Goal: Information Seeking & Learning: Learn about a topic

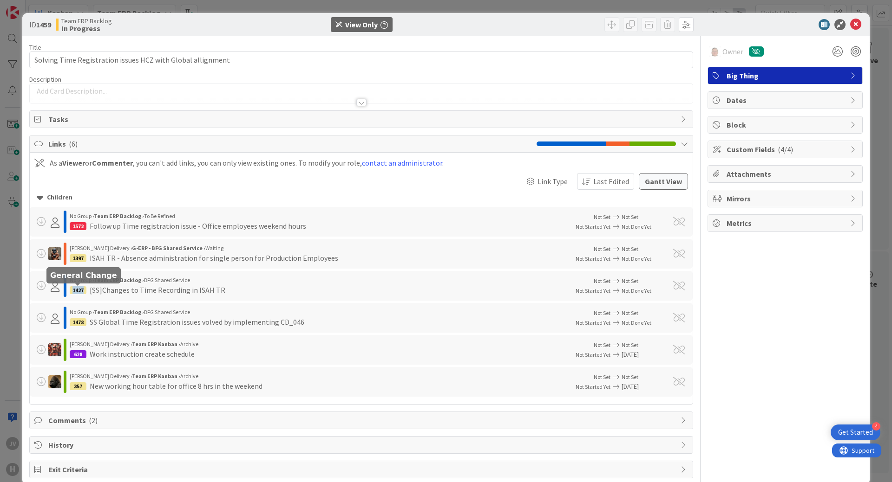
drag, startPoint x: 85, startPoint y: 288, endPoint x: 72, endPoint y: 291, distance: 12.4
click at [72, 291] on div "1427" at bounding box center [78, 291] width 17 height 8
copy div "1427"
drag, startPoint x: 84, startPoint y: 323, endPoint x: 72, endPoint y: 326, distance: 12.5
click at [72, 326] on div "1478 SS Global Time Registration issues volved by implementing CD_046" at bounding box center [316, 322] width 493 height 11
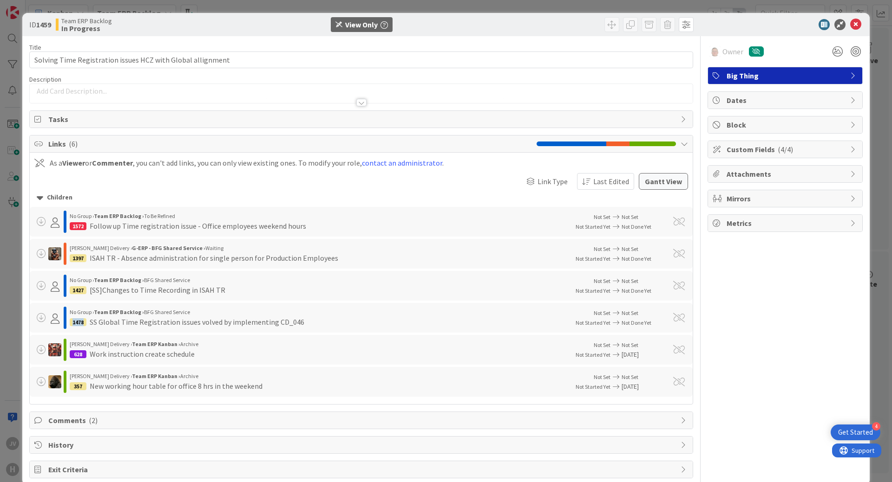
copy div "1478"
click at [850, 21] on icon at bounding box center [855, 24] width 11 height 11
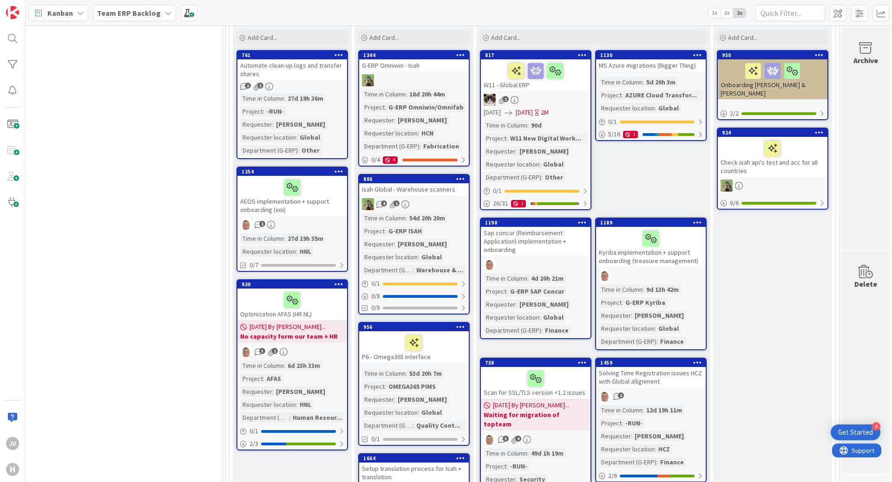
scroll to position [100, 806]
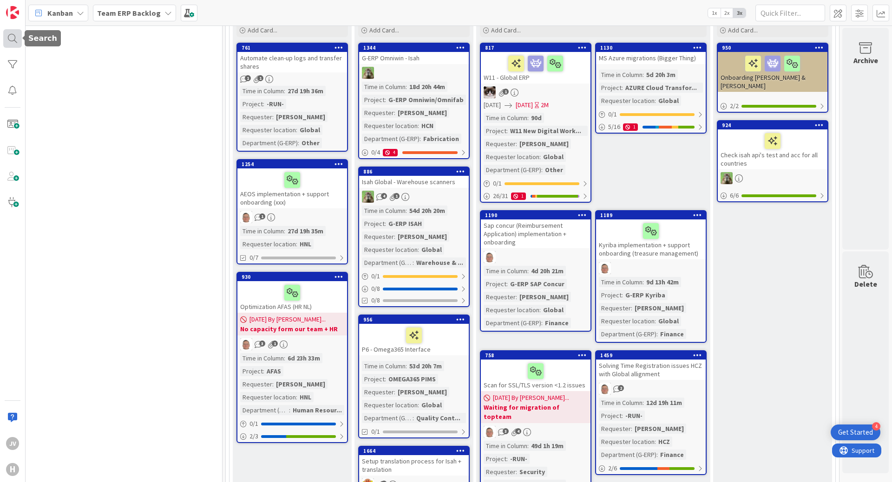
click at [14, 42] on div at bounding box center [12, 38] width 19 height 19
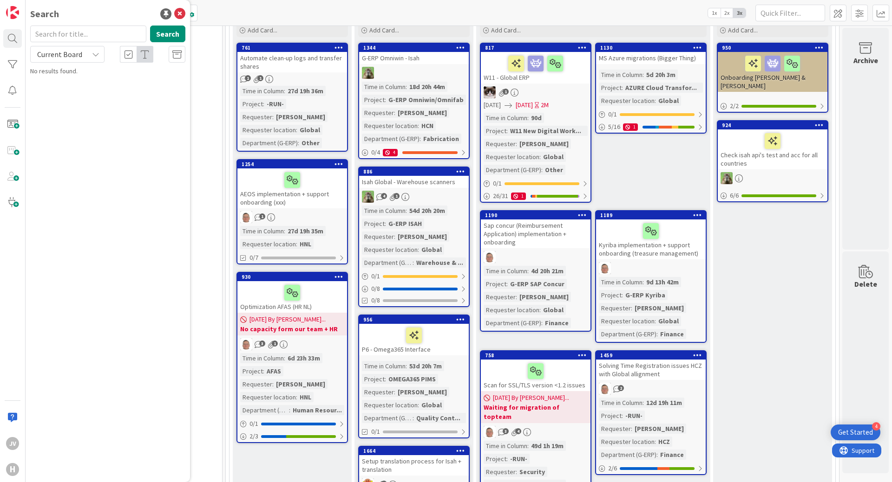
click at [86, 58] on div "Current Board" at bounding box center [67, 54] width 74 height 17
click at [144, 199] on div "Search Search Current Board Current Board All Boards No results found." at bounding box center [108, 241] width 164 height 482
click at [183, 13] on icon at bounding box center [179, 13] width 11 height 11
click at [124, 13] on b "Team ERP Backlog" at bounding box center [129, 12] width 64 height 9
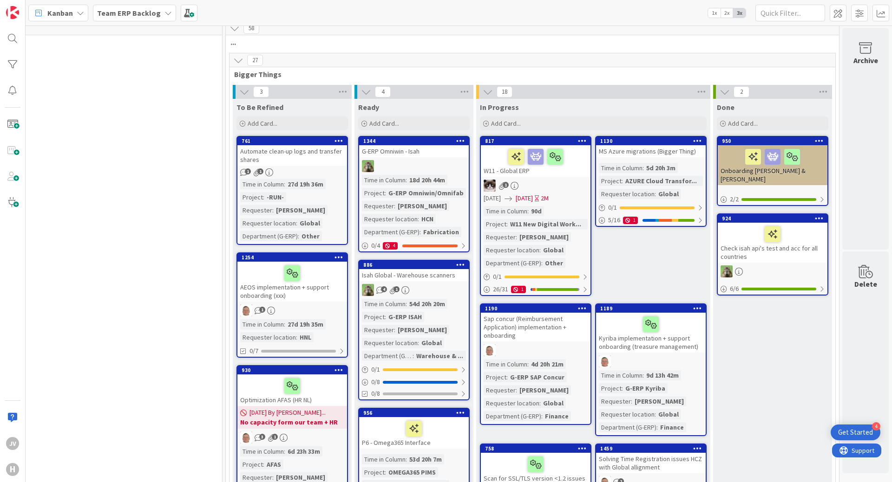
scroll to position [0, 806]
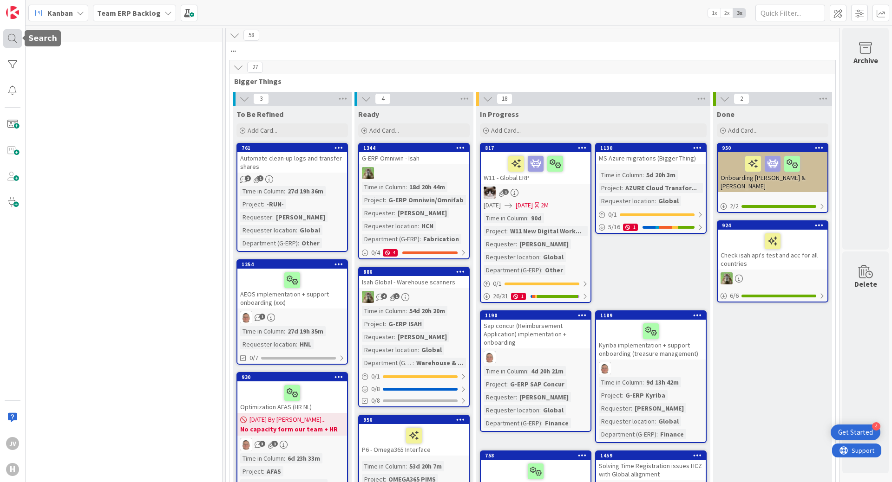
click at [7, 38] on div at bounding box center [12, 38] width 19 height 19
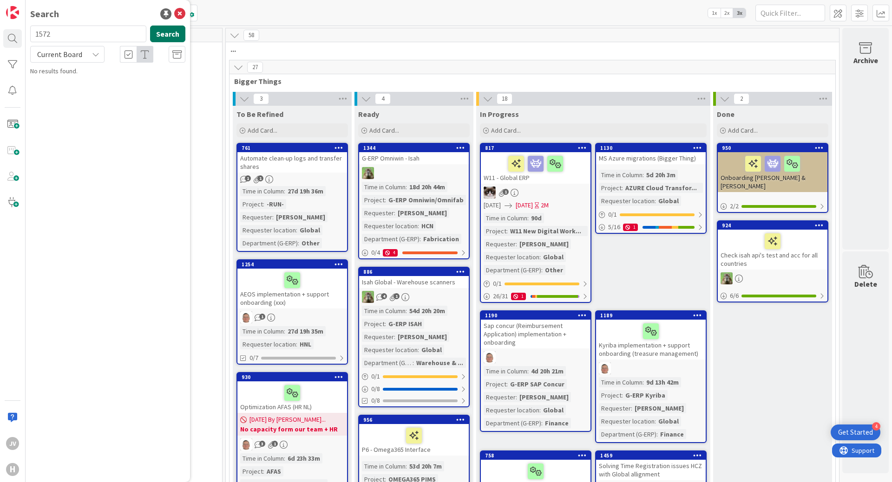
type input "1572"
click at [165, 35] on button "Search" at bounding box center [167, 34] width 35 height 17
click at [85, 55] on div "Current Board" at bounding box center [67, 54] width 74 height 17
click at [72, 87] on span "All Boards" at bounding box center [83, 93] width 97 height 14
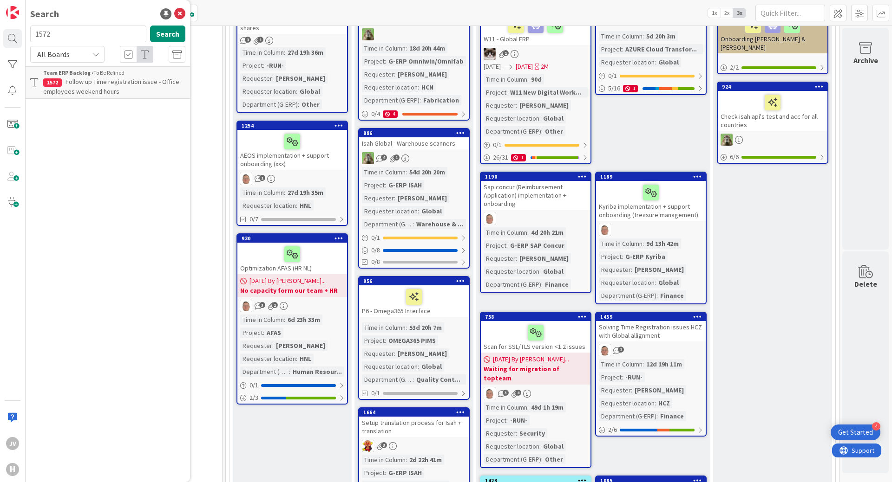
scroll to position [139, 806]
click at [653, 329] on div "Solving Time Registration issues HCZ with Global allignment" at bounding box center [651, 331] width 110 height 20
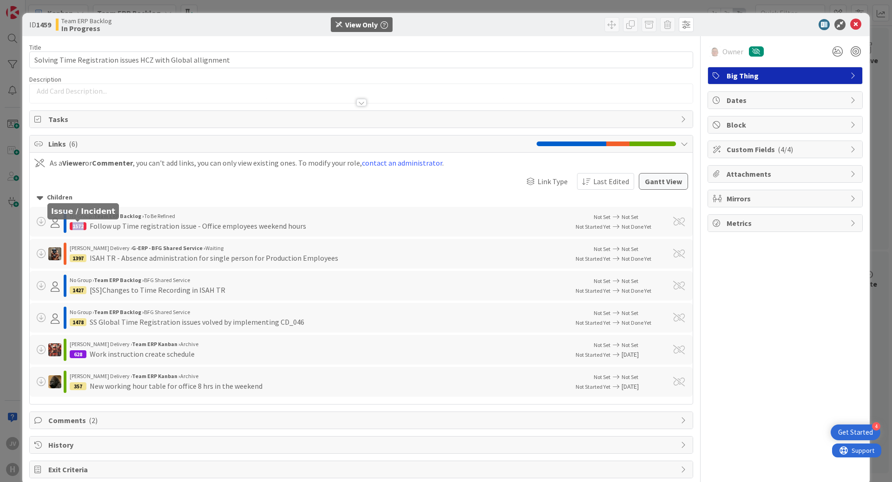
drag, startPoint x: 85, startPoint y: 228, endPoint x: 72, endPoint y: 223, distance: 14.4
click at [72, 223] on div "1572" at bounding box center [78, 226] width 17 height 8
copy div "1572"
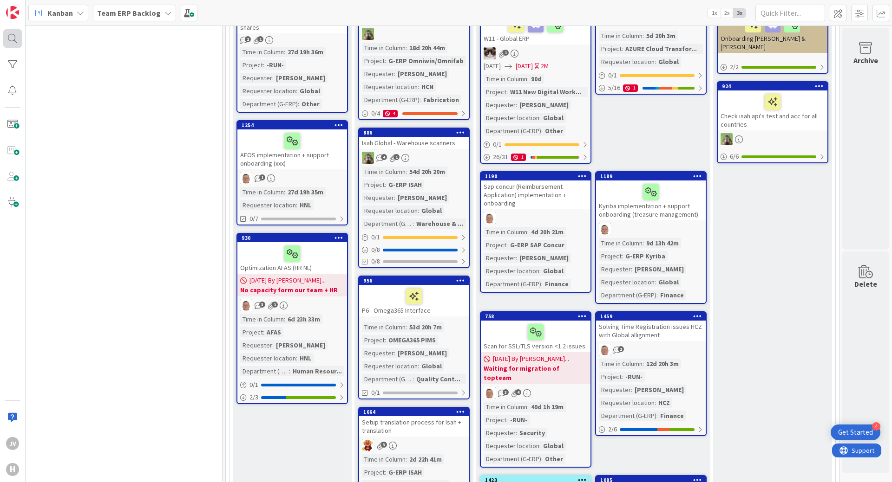
click at [13, 43] on div at bounding box center [12, 38] width 19 height 19
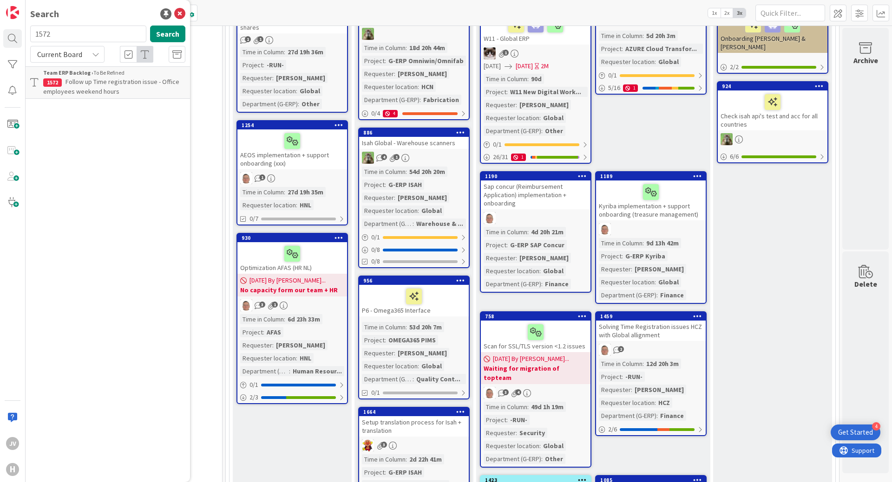
drag, startPoint x: 71, startPoint y: 33, endPoint x: 29, endPoint y: 37, distance: 42.0
click at [29, 37] on div "1572 Search" at bounding box center [108, 36] width 166 height 20
type input "628"
click at [180, 34] on button "Search" at bounding box center [167, 34] width 35 height 17
click at [78, 57] on span "Current Board" at bounding box center [59, 54] width 45 height 9
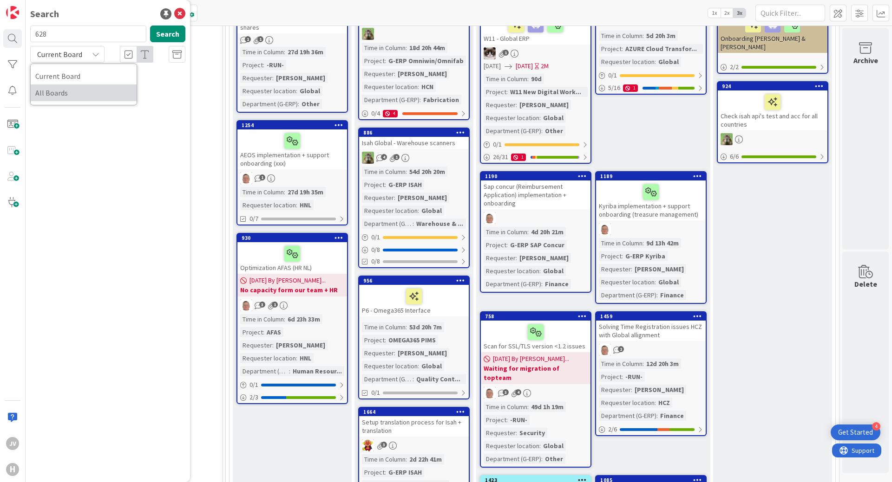
click at [66, 96] on span "All Boards" at bounding box center [83, 93] width 97 height 14
click at [168, 31] on button "Search" at bounding box center [167, 34] width 35 height 17
drag, startPoint x: 91, startPoint y: 35, endPoint x: -33, endPoint y: 25, distance: 123.9
click at [0, 25] on html "4 Get Started JV H Search 628 Search All Boards Current Board All Boards No res…" at bounding box center [446, 241] width 892 height 482
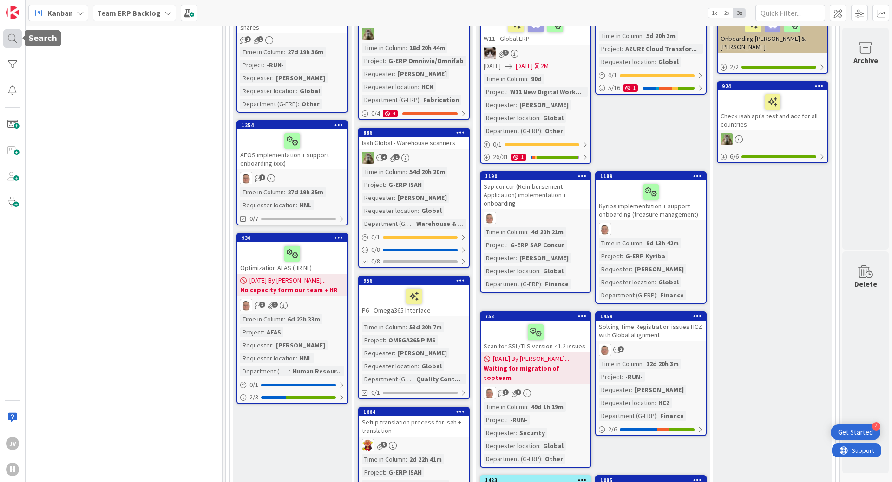
click at [8, 45] on div at bounding box center [12, 38] width 19 height 19
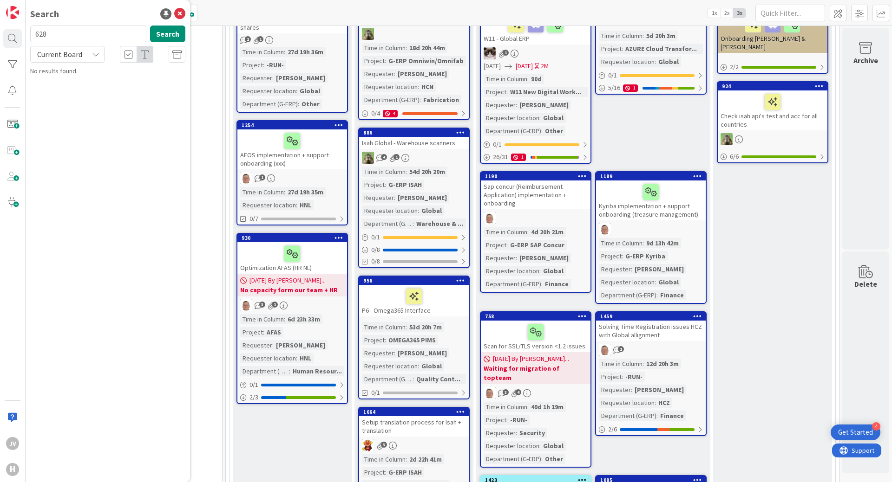
click at [71, 54] on span "Current Board" at bounding box center [59, 54] width 45 height 9
click at [65, 92] on span "All Boards" at bounding box center [83, 93] width 97 height 14
drag, startPoint x: 61, startPoint y: 38, endPoint x: 34, endPoint y: 30, distance: 28.2
click at [34, 30] on input "628" at bounding box center [88, 34] width 116 height 17
type input "TR"
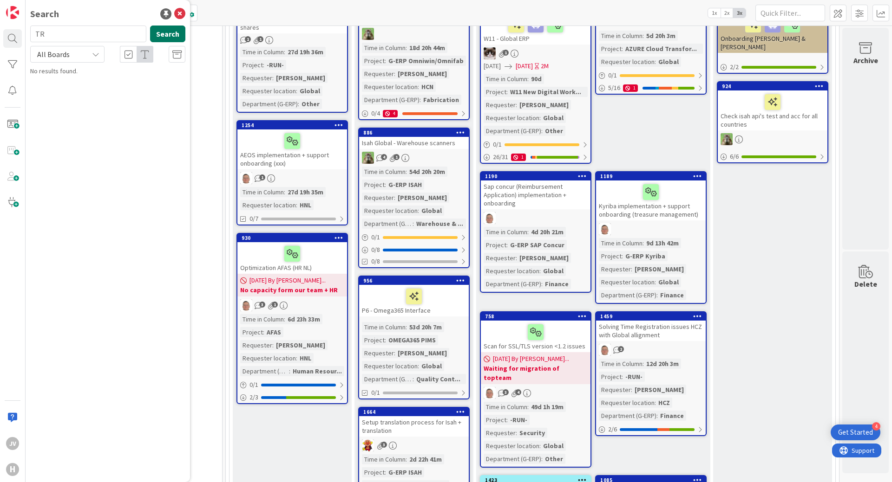
click at [158, 34] on button "Search" at bounding box center [167, 34] width 35 height 17
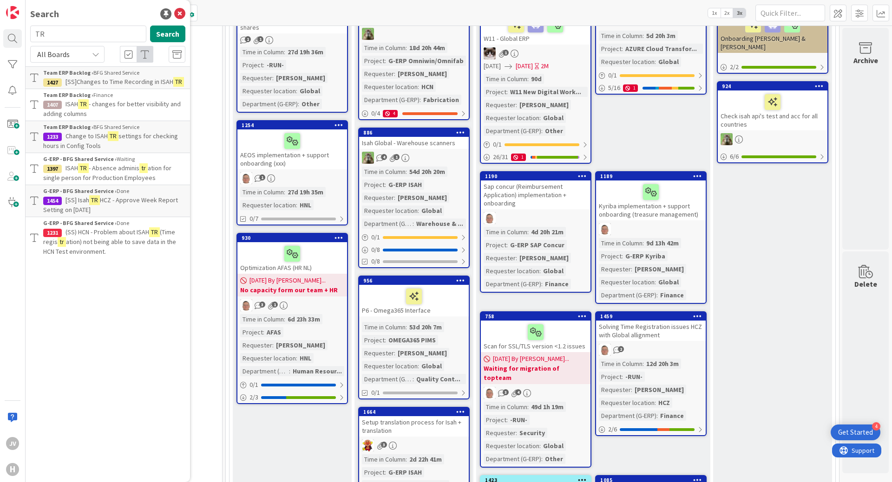
click at [142, 107] on span "- changes for better visibility and adding columns" at bounding box center [111, 109] width 137 height 18
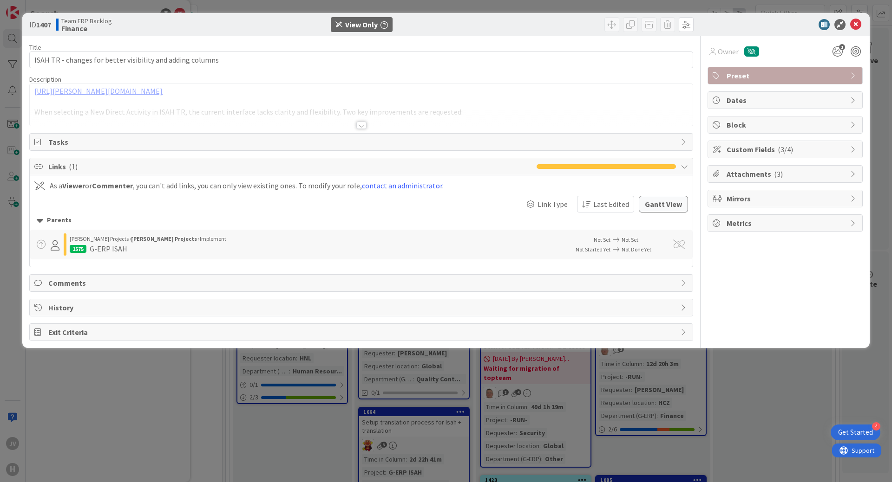
click at [363, 124] on div at bounding box center [361, 125] width 10 height 7
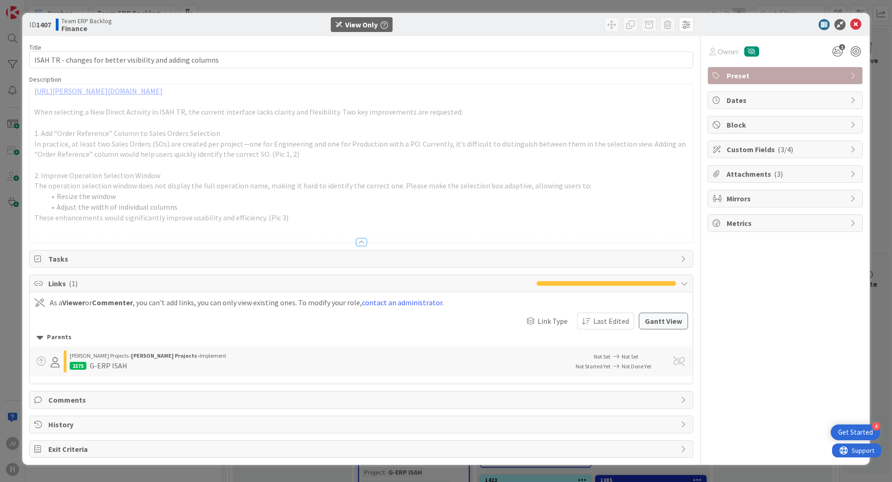
click at [792, 152] on span "Custom Fields ( 3/4 )" at bounding box center [785, 149] width 119 height 11
click at [163, 95] on link "https://huisman-smartit.onbmc.com/smartit/app/#/workorder/AGGF4KX6HRENQATAF1DUT…" at bounding box center [98, 90] width 128 height 9
click at [747, 98] on span "Dates" at bounding box center [785, 100] width 119 height 11
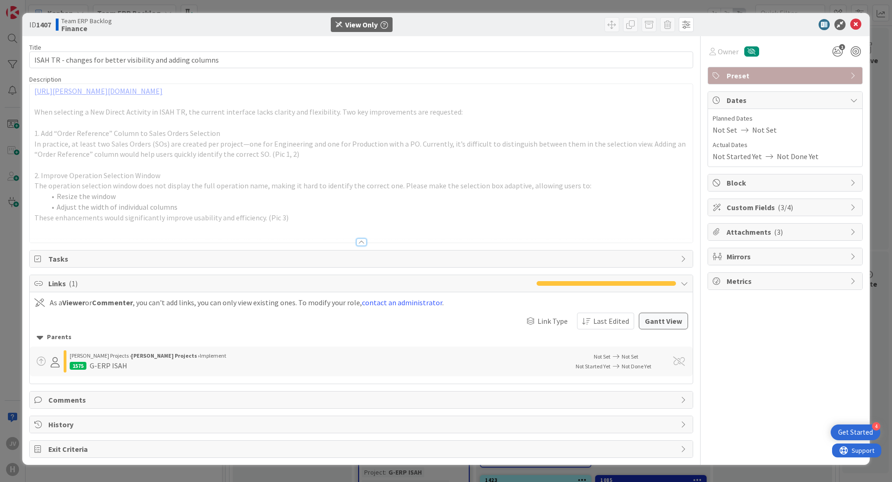
click at [747, 98] on span "Dates" at bounding box center [785, 100] width 119 height 11
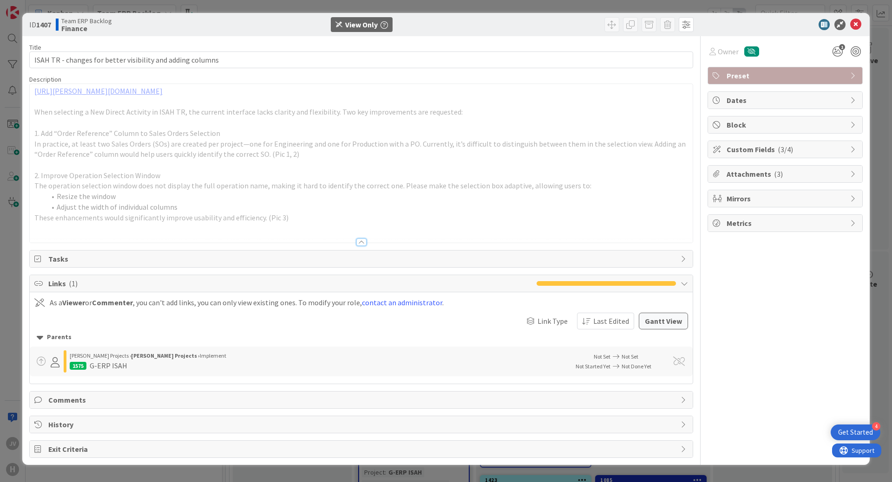
click at [748, 125] on span "Block" at bounding box center [785, 124] width 119 height 11
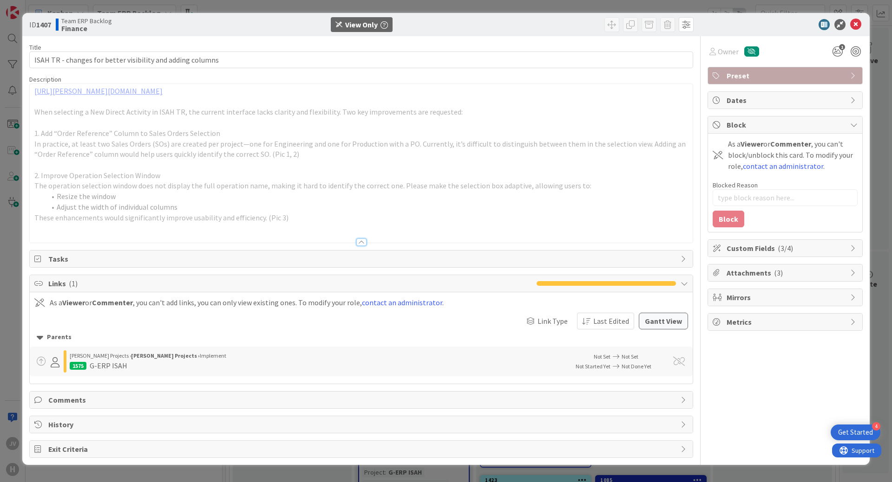
click at [748, 125] on span "Block" at bounding box center [785, 124] width 119 height 11
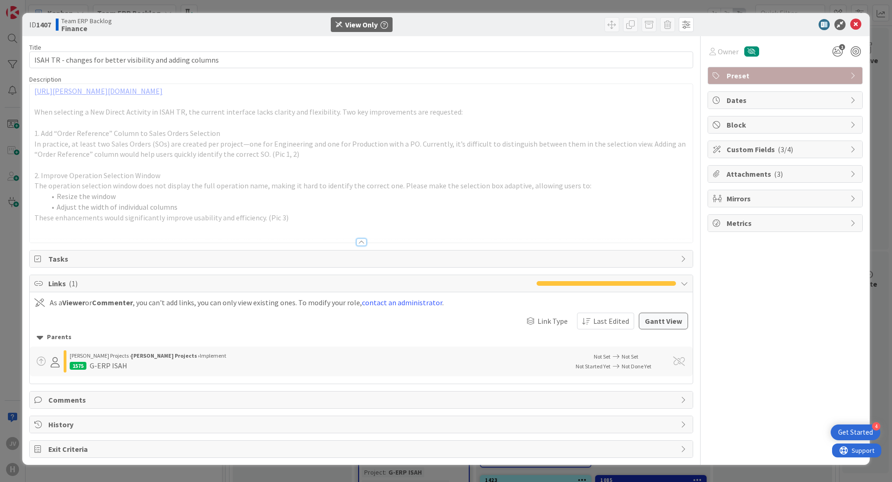
click at [744, 153] on span "Custom Fields ( 3/4 )" at bounding box center [785, 149] width 119 height 11
click at [740, 172] on span "Attachments ( 3 )" at bounding box center [785, 174] width 119 height 11
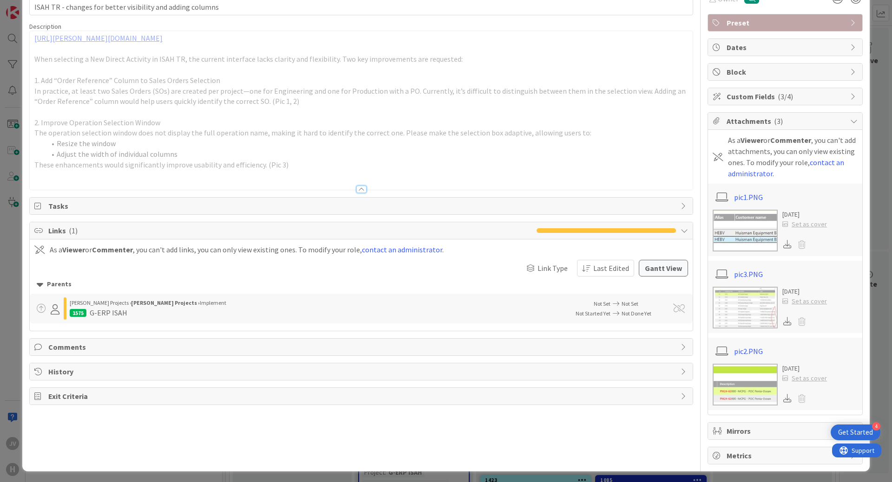
scroll to position [55, 0]
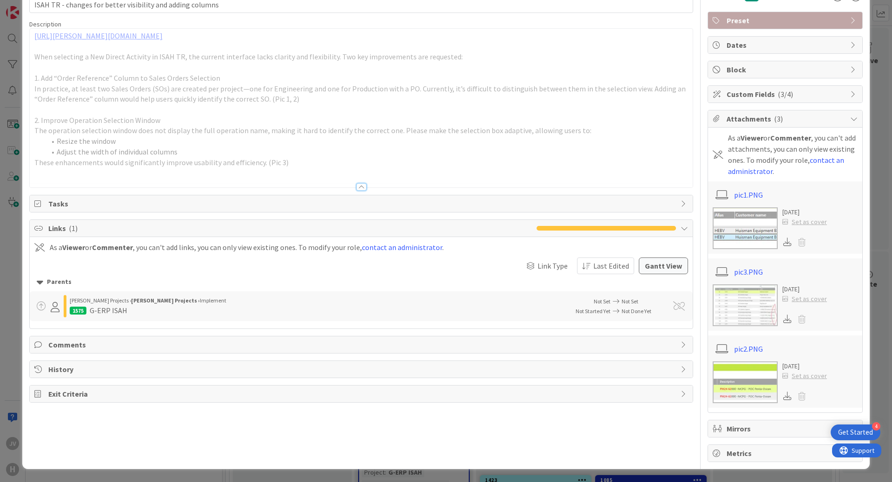
click at [743, 227] on img at bounding box center [744, 229] width 65 height 42
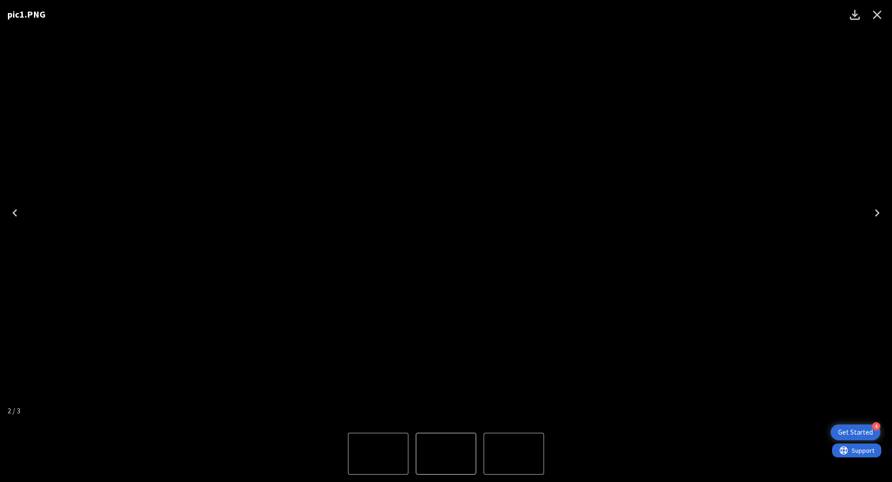
click at [836, 272] on div "pic1.PNG" at bounding box center [446, 213] width 892 height 426
click at [828, 154] on div "pic1.PNG" at bounding box center [446, 213] width 892 height 426
click at [880, 13] on icon "Close" at bounding box center [876, 14] width 15 height 15
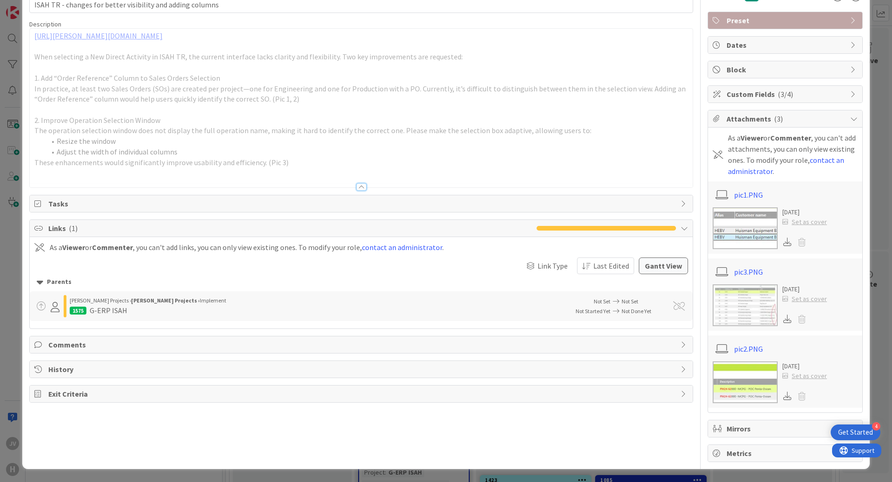
scroll to position [9, 0]
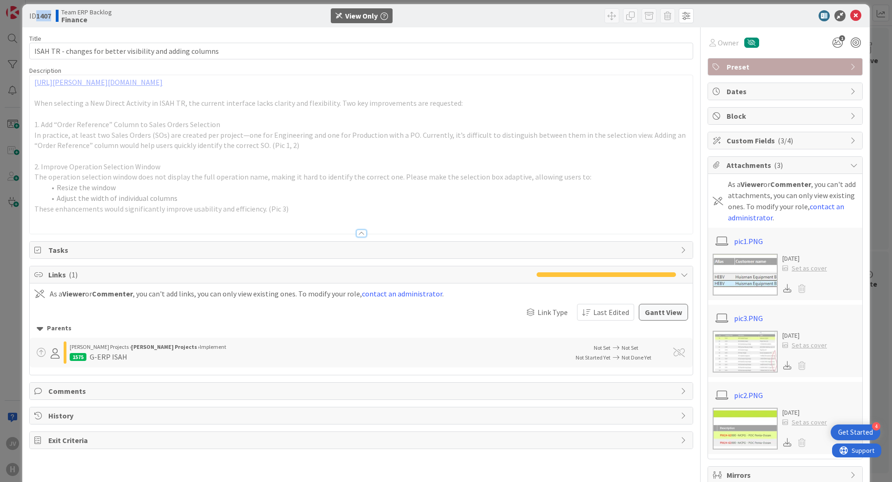
drag, startPoint x: 52, startPoint y: 17, endPoint x: 38, endPoint y: 13, distance: 15.1
click at [38, 13] on b "1407" at bounding box center [43, 15] width 15 height 9
copy b "1407"
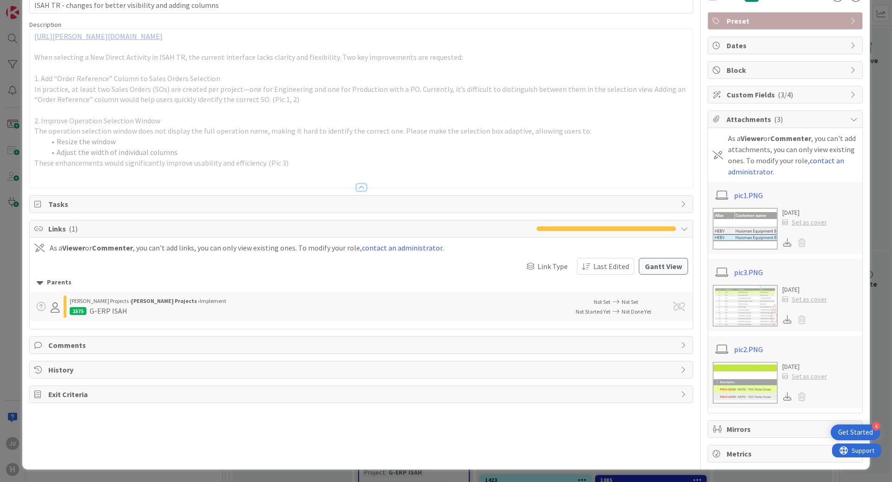
scroll to position [55, 0]
click at [741, 384] on img at bounding box center [744, 383] width 65 height 42
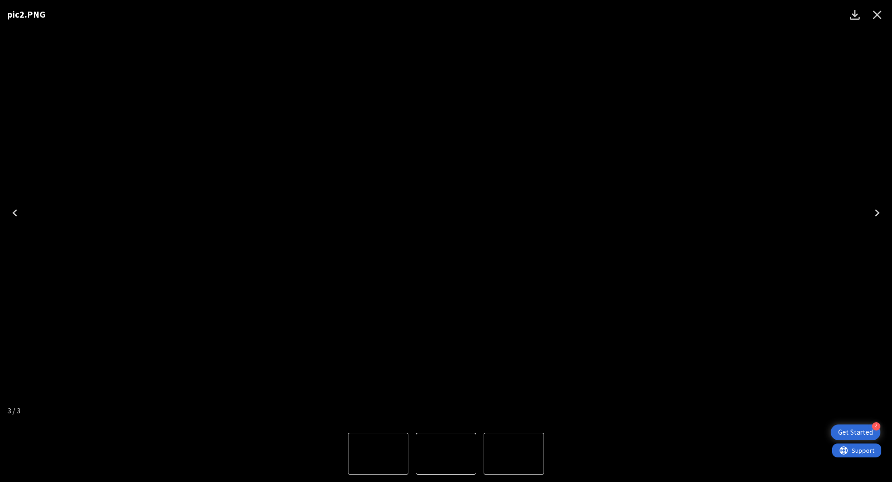
click at [871, 18] on icon "Close" at bounding box center [876, 14] width 15 height 15
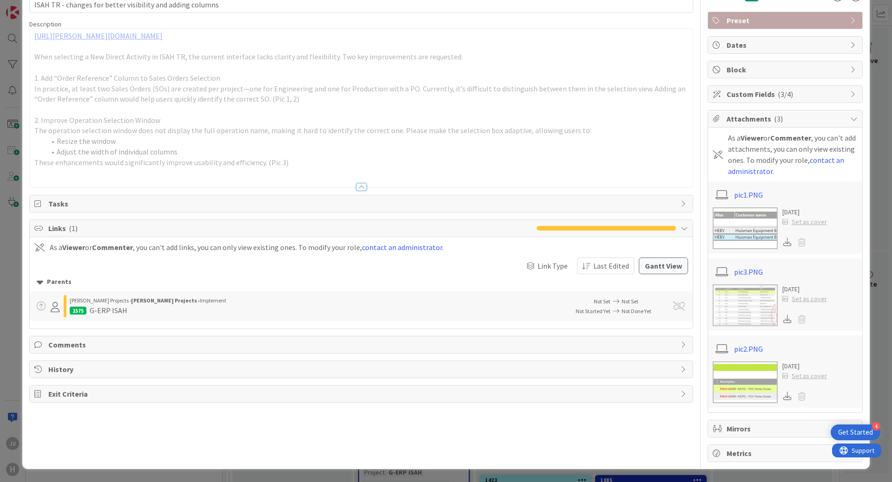
click at [731, 306] on img at bounding box center [744, 306] width 65 height 42
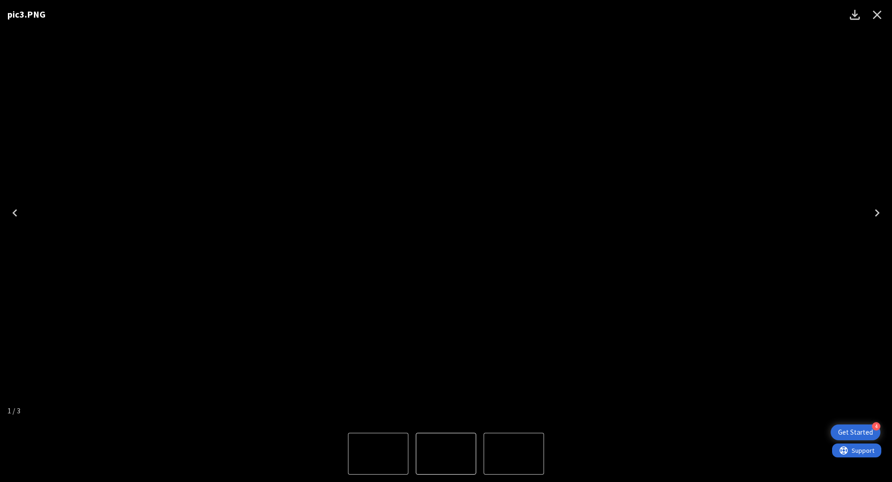
click at [875, 15] on icon "Close" at bounding box center [876, 14] width 15 height 15
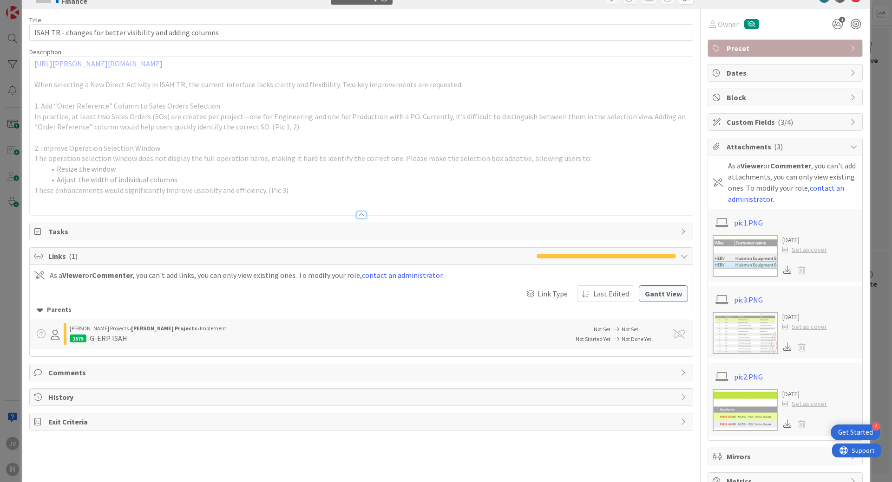
scroll to position [0, 0]
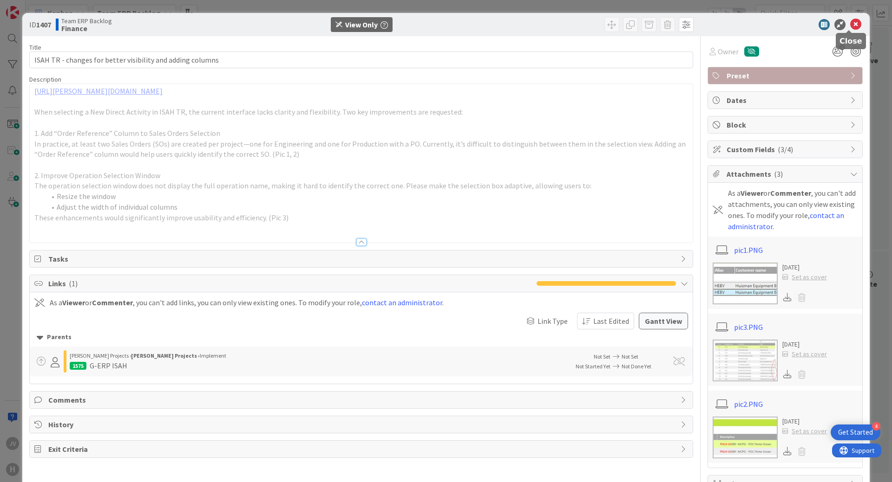
click at [850, 28] on icon at bounding box center [855, 24] width 11 height 11
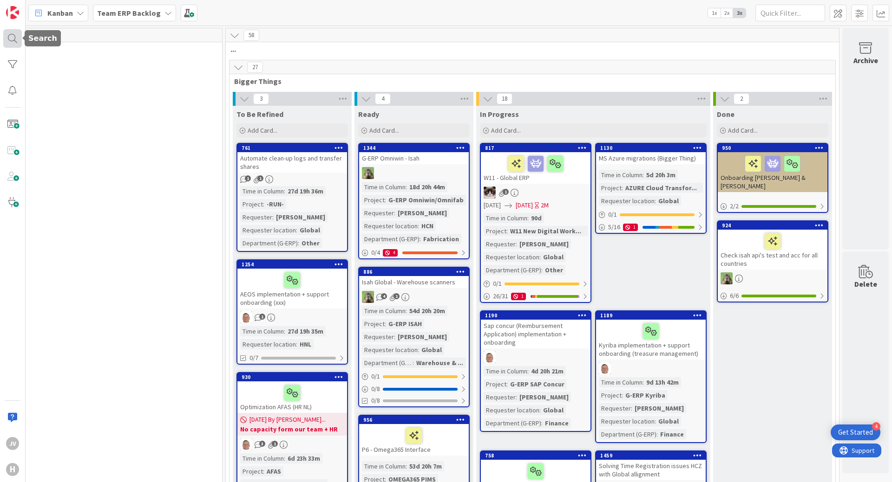
click at [9, 44] on div at bounding box center [12, 38] width 19 height 19
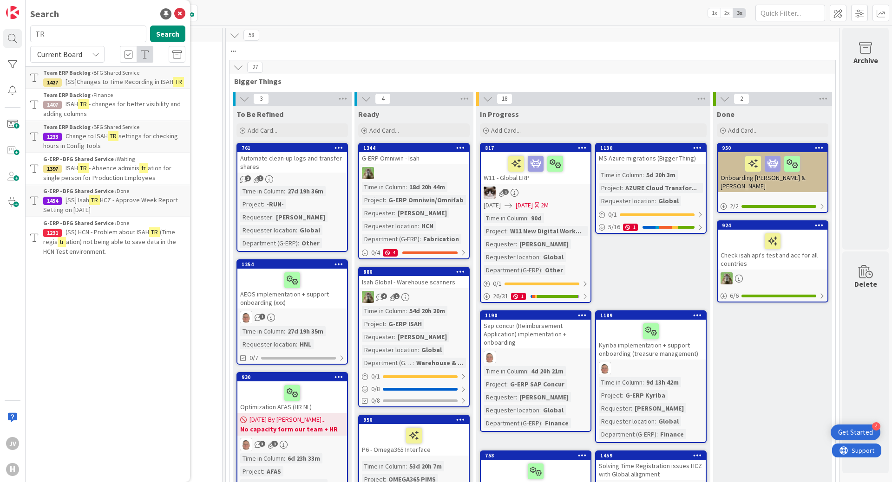
click at [142, 136] on span "settings for checking hours in Config Tools" at bounding box center [110, 141] width 135 height 18
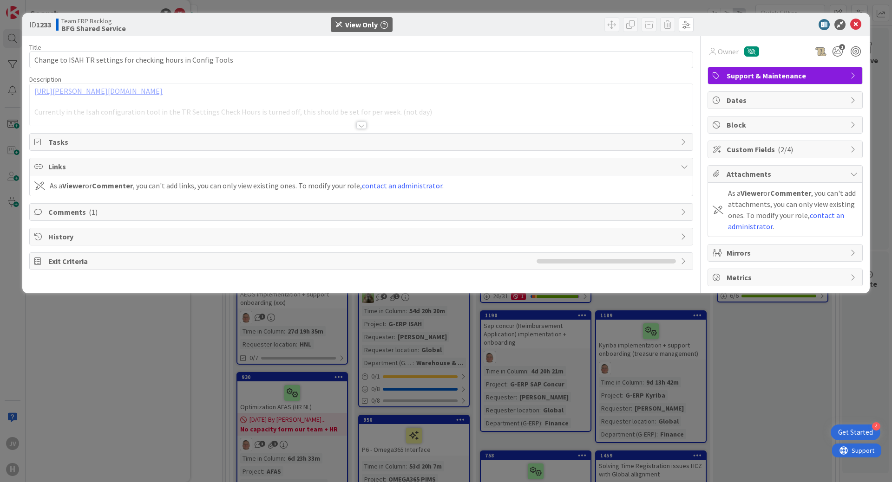
click at [363, 126] on div at bounding box center [361, 125] width 10 height 7
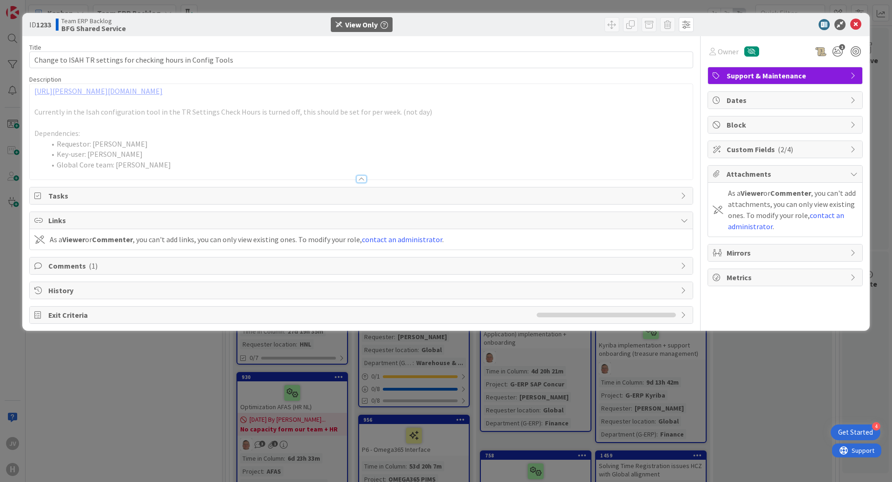
click at [55, 289] on span "History" at bounding box center [361, 290] width 627 height 11
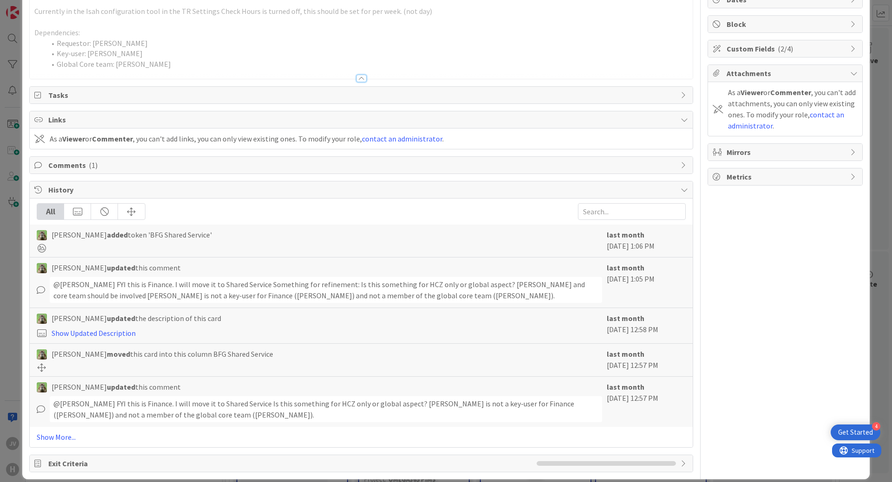
scroll to position [111, 0]
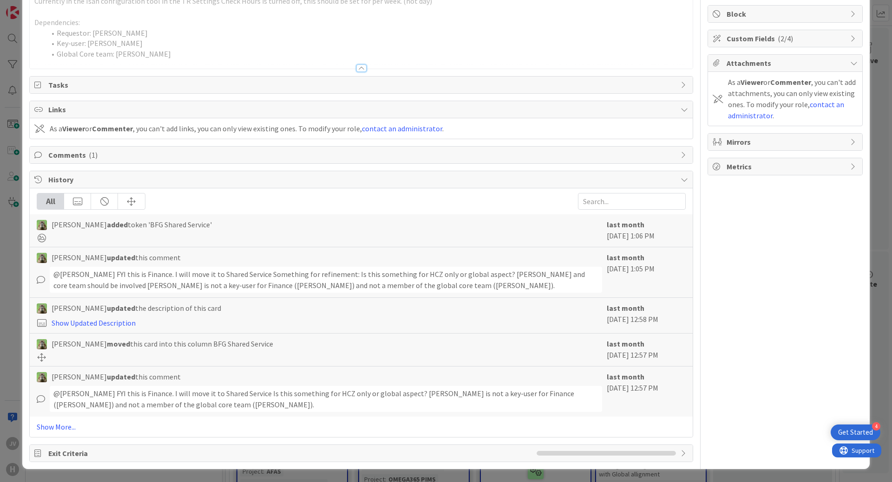
click at [60, 150] on span "Comments ( 1 )" at bounding box center [361, 155] width 627 height 11
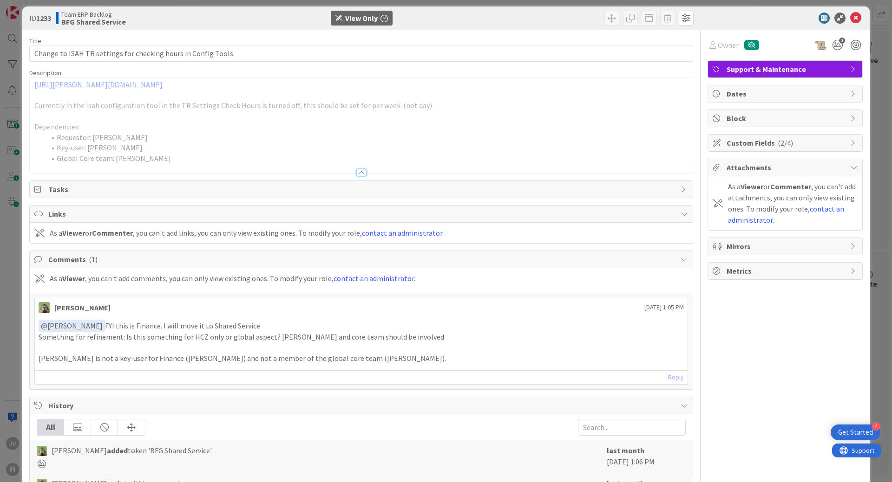
scroll to position [0, 0]
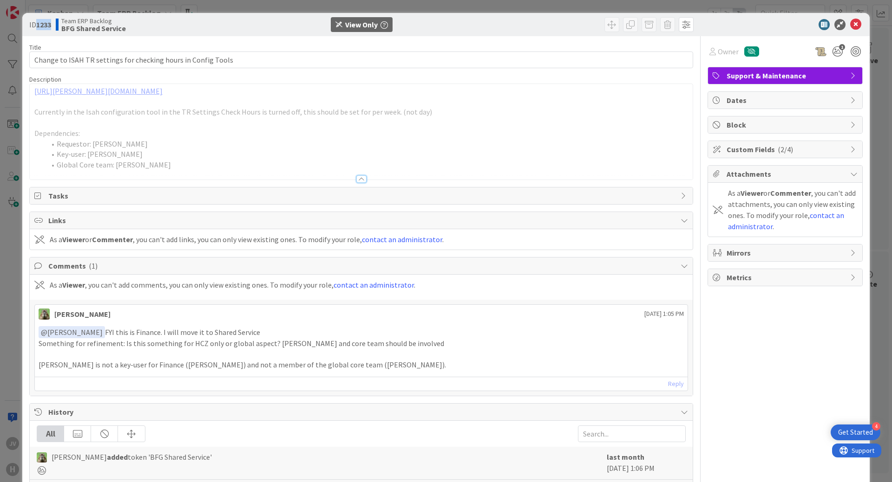
drag, startPoint x: 52, startPoint y: 26, endPoint x: 38, endPoint y: 26, distance: 13.9
click at [38, 26] on b "1233" at bounding box center [43, 24] width 15 height 9
click at [851, 19] on div "ID 1233 Team ERP Backlog BFG Shared Service View Only" at bounding box center [445, 24] width 847 height 23
click at [850, 24] on icon at bounding box center [855, 24] width 11 height 11
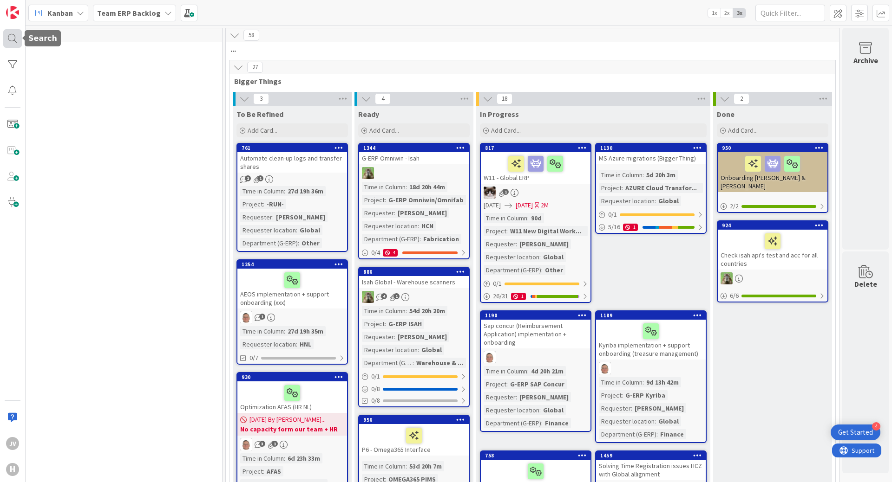
click at [18, 44] on div at bounding box center [12, 38] width 19 height 19
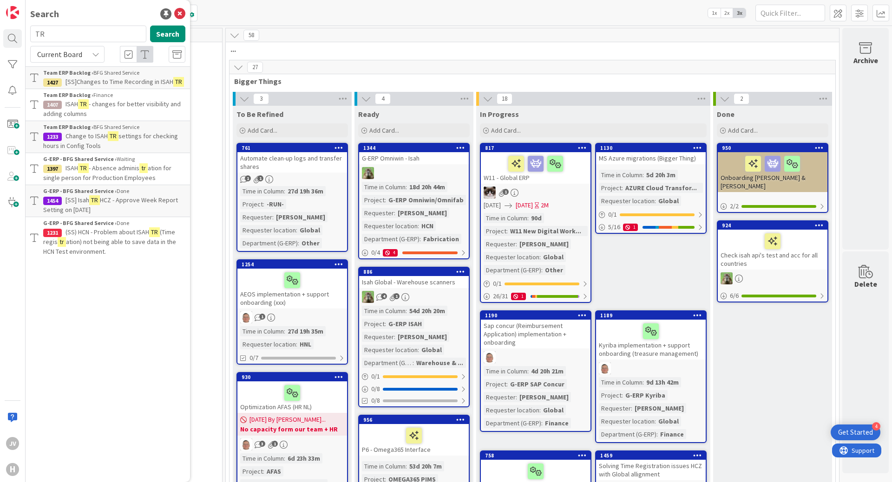
click at [125, 203] on span "HCZ - Approve Week Report Setting on 06-08-2025" at bounding box center [110, 205] width 135 height 18
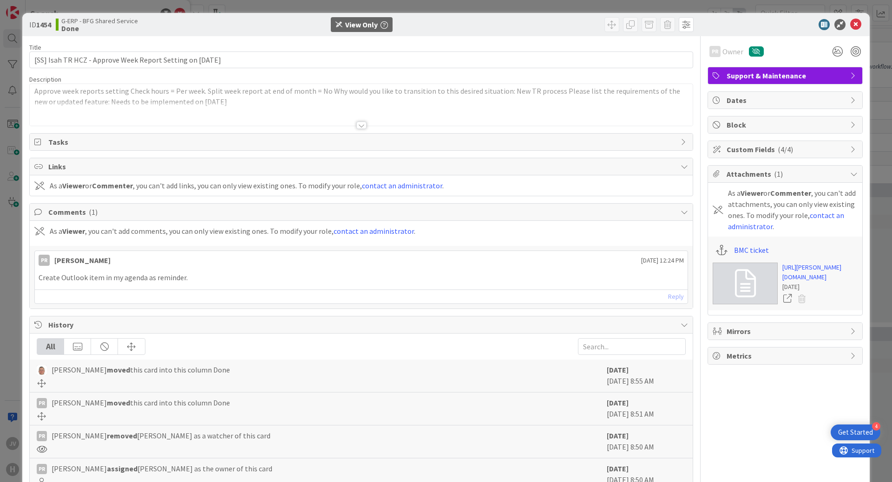
click at [358, 121] on div at bounding box center [361, 114] width 663 height 24
click at [850, 26] on icon at bounding box center [855, 24] width 11 height 11
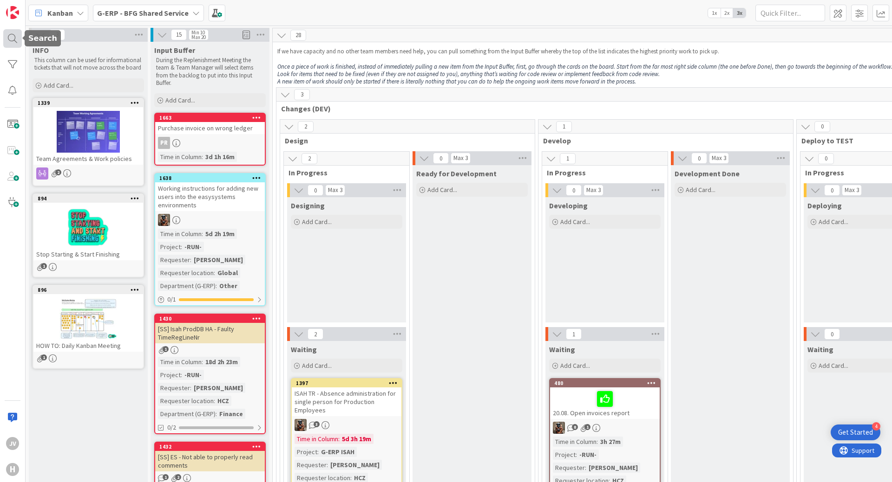
click at [18, 34] on div at bounding box center [12, 38] width 19 height 19
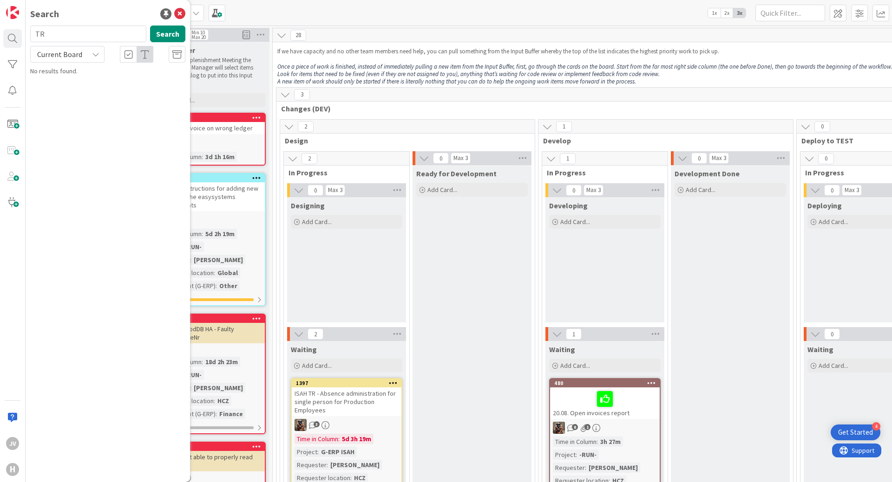
click at [81, 46] on div "Current Board" at bounding box center [67, 54] width 74 height 17
click at [78, 88] on span "All Boards" at bounding box center [83, 93] width 97 height 14
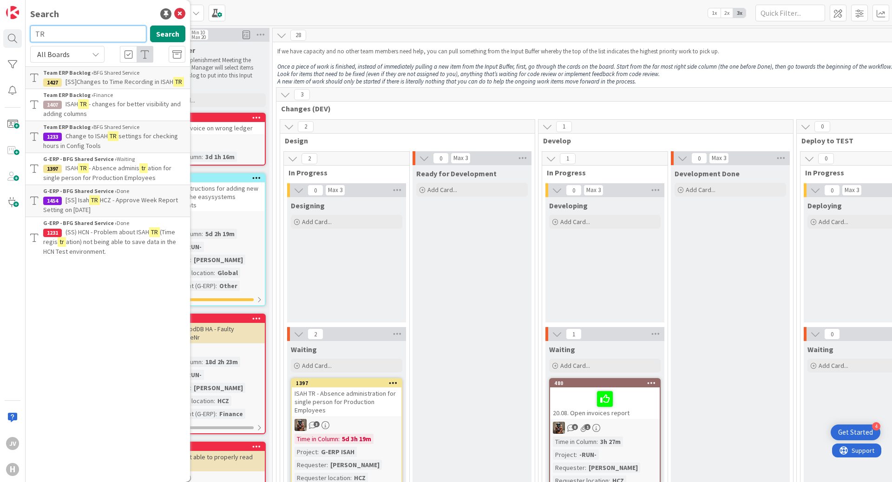
drag, startPoint x: 54, startPoint y: 32, endPoint x: 36, endPoint y: 28, distance: 18.9
click at [36, 28] on input "TR" at bounding box center [88, 34] width 116 height 17
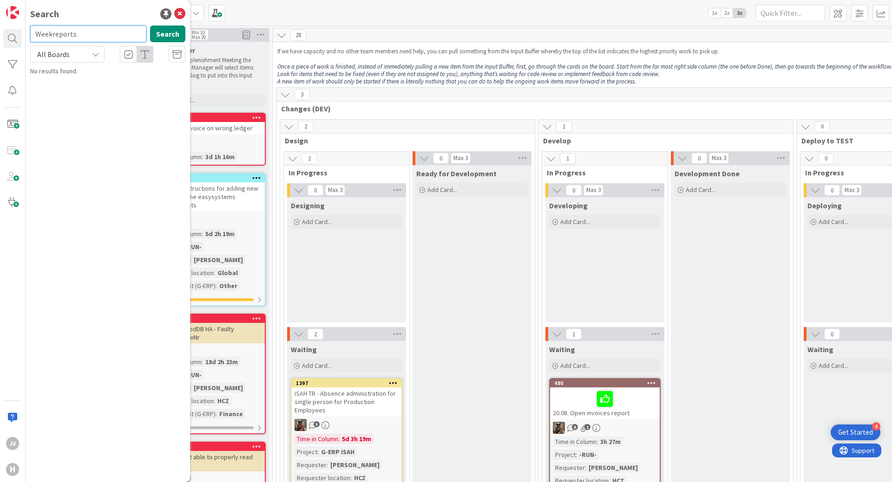
drag, startPoint x: 92, startPoint y: 31, endPoint x: 52, endPoint y: 31, distance: 39.9
click at [52, 31] on input "Weekreports" at bounding box center [88, 34] width 116 height 17
type input "Week report"
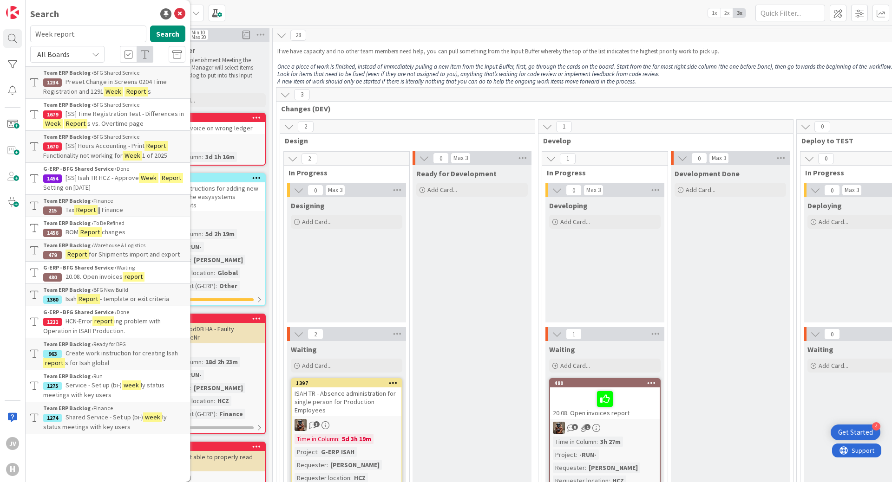
click at [72, 81] on span "Preset Change in Screens 0204 Time Registration and 1291" at bounding box center [105, 87] width 124 height 18
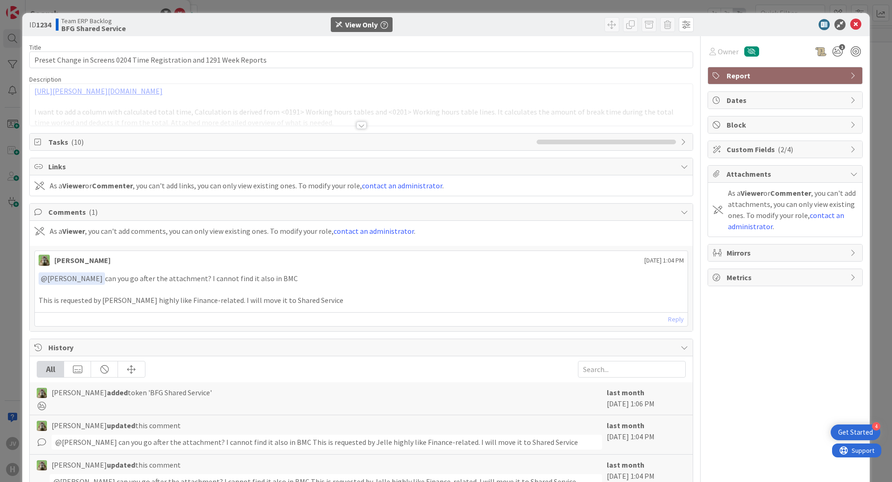
click at [356, 126] on div at bounding box center [361, 125] width 10 height 7
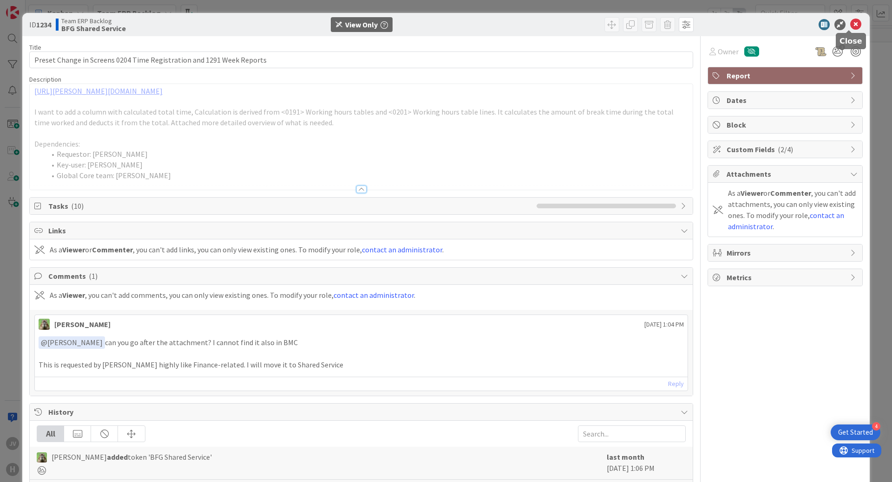
click at [852, 24] on icon at bounding box center [855, 24] width 11 height 11
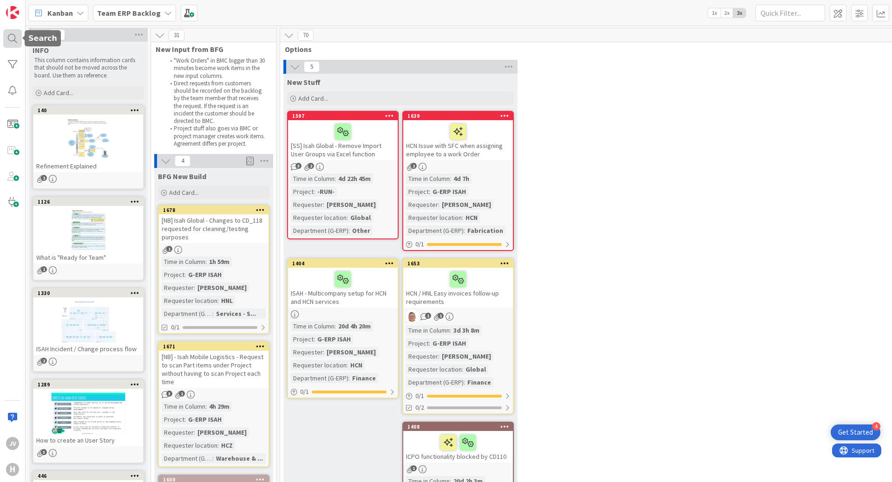
click at [13, 33] on div at bounding box center [12, 38] width 19 height 19
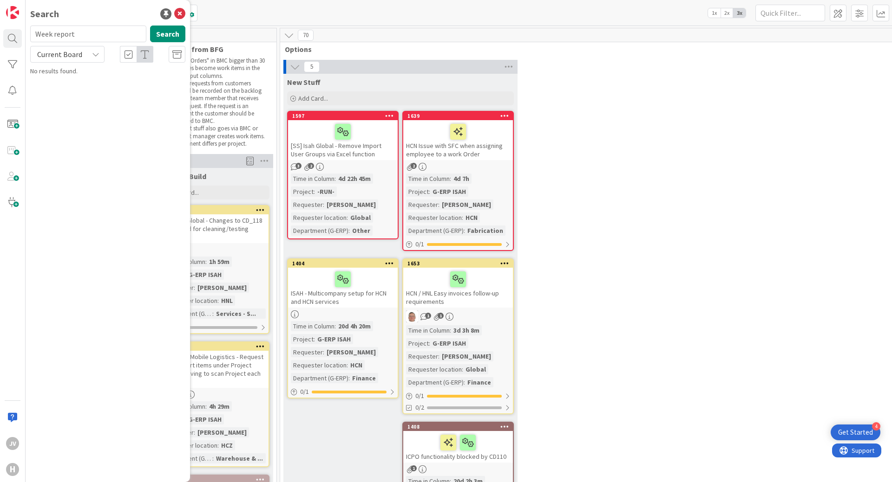
click at [74, 58] on span "Current Board" at bounding box center [59, 54] width 45 height 9
click at [64, 98] on span "All Boards" at bounding box center [83, 93] width 97 height 14
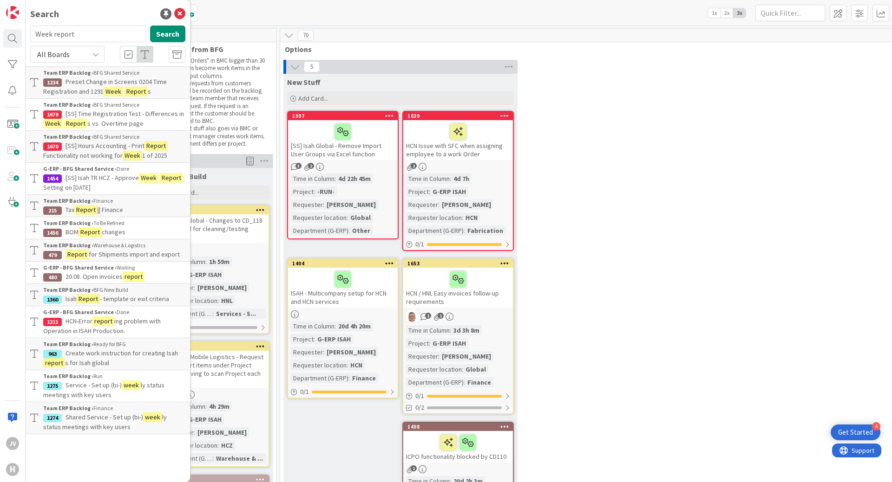
click at [102, 177] on span "[SS] Isah TR HCZ - Approve" at bounding box center [101, 178] width 73 height 8
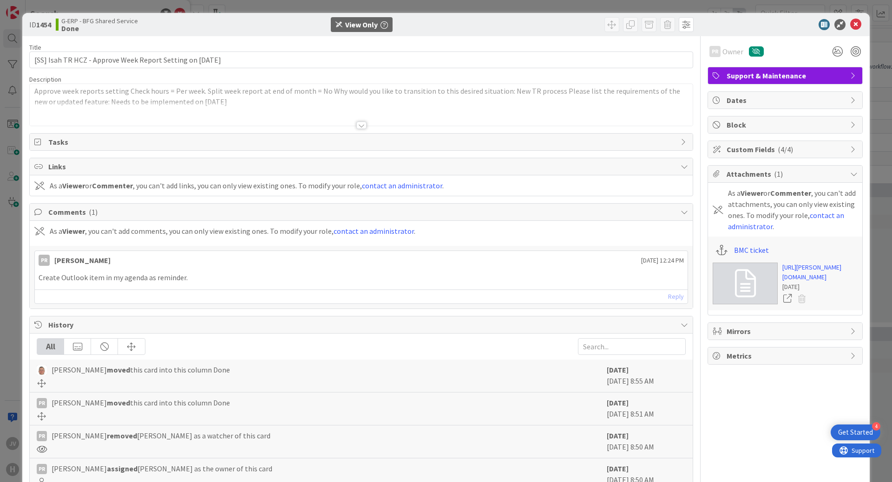
click at [356, 124] on div at bounding box center [361, 125] width 10 height 7
click at [850, 25] on icon at bounding box center [855, 24] width 11 height 11
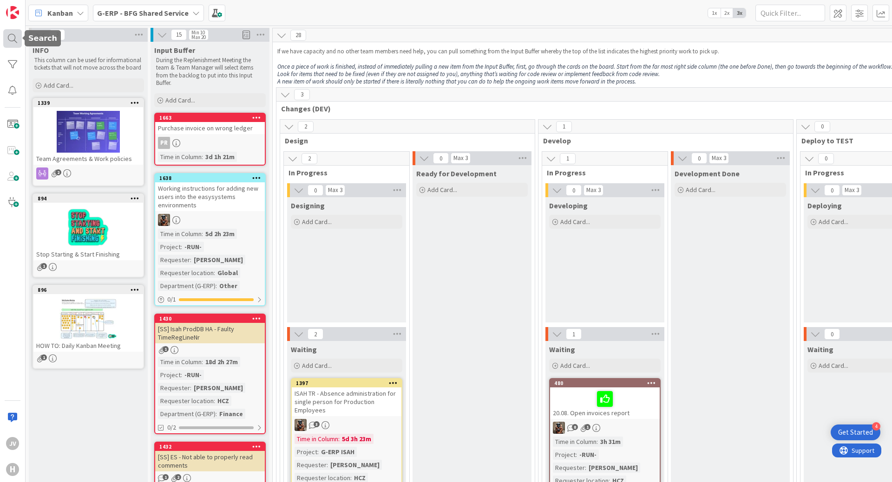
click at [14, 31] on div at bounding box center [12, 38] width 19 height 19
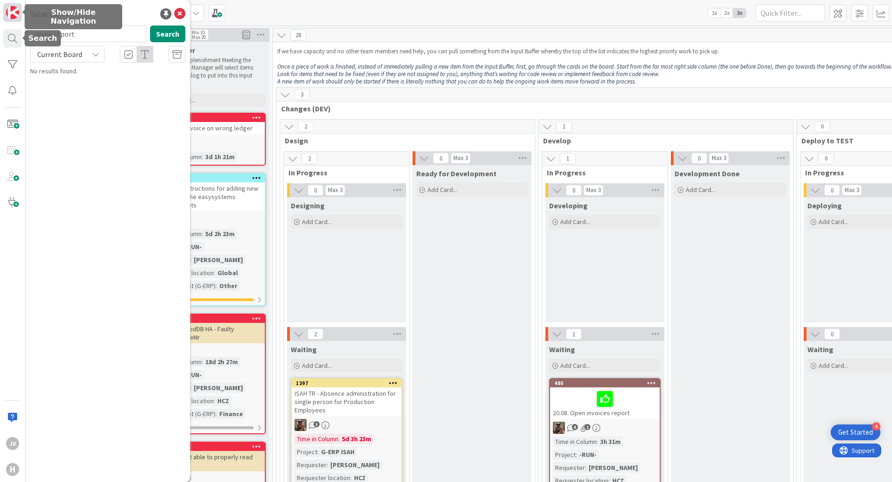
click at [14, 16] on img at bounding box center [12, 12] width 13 height 13
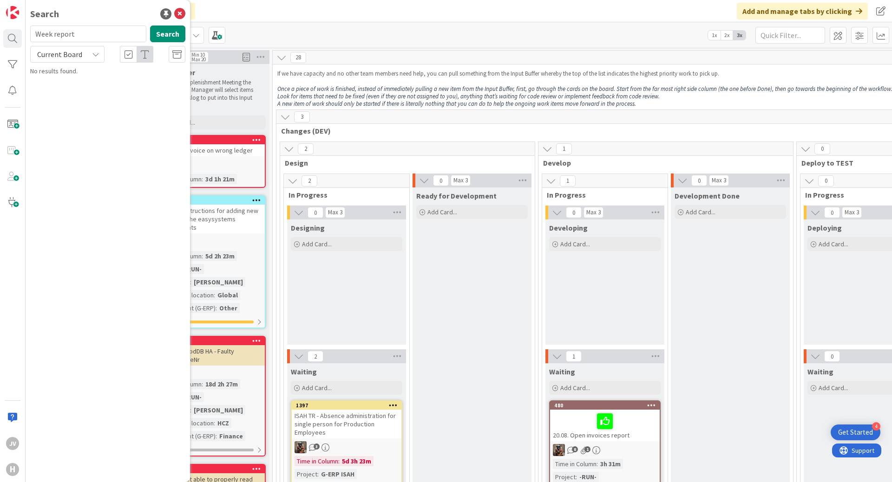
click at [63, 49] on span "Current Board" at bounding box center [59, 54] width 48 height 13
click at [62, 91] on span "All Boards" at bounding box center [83, 93] width 97 height 14
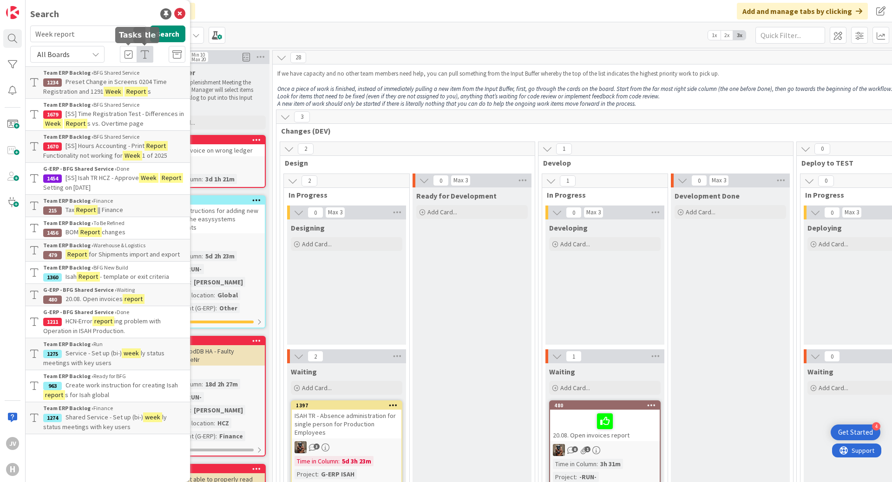
click at [130, 55] on icon at bounding box center [128, 54] width 8 height 9
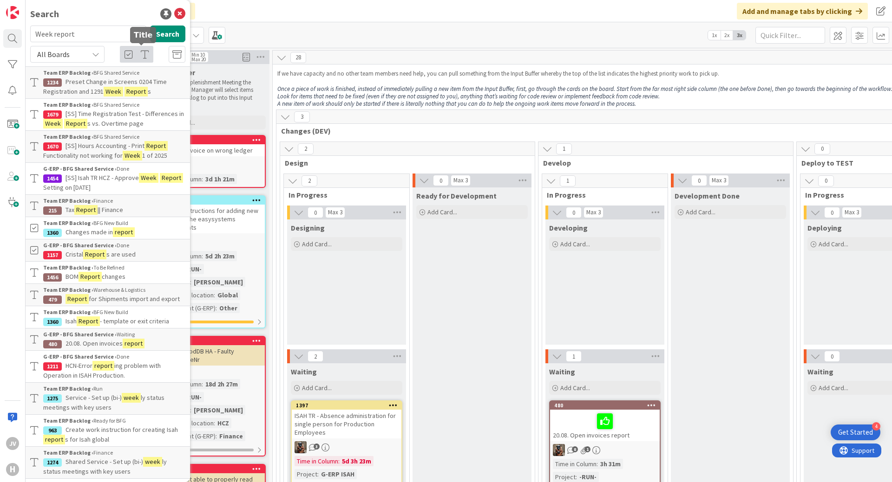
click at [141, 55] on icon at bounding box center [145, 54] width 8 height 9
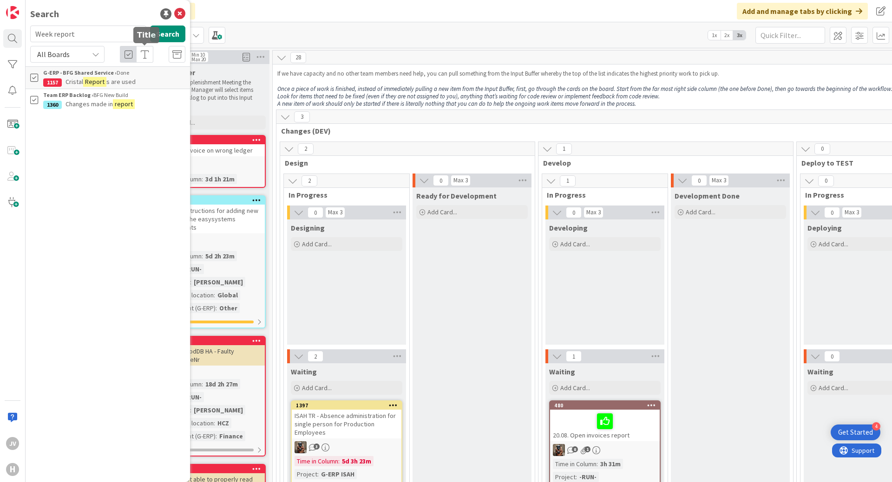
click at [143, 52] on icon at bounding box center [145, 54] width 8 height 9
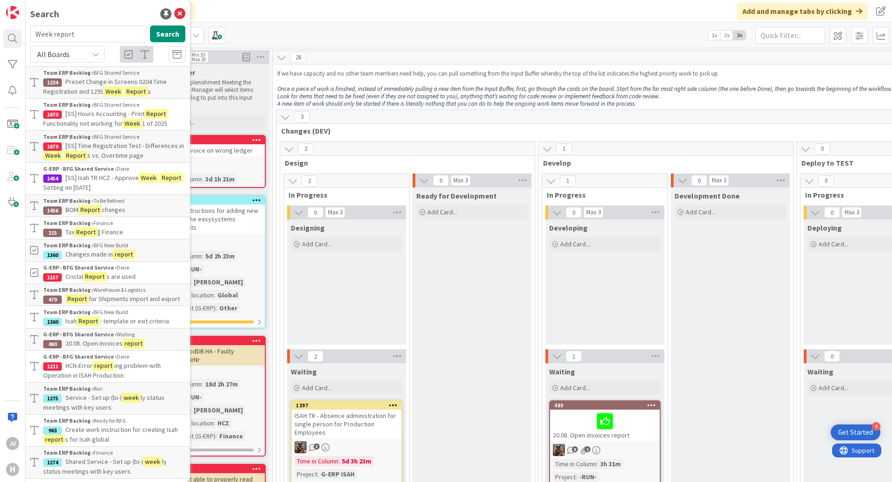
scroll to position [4, 0]
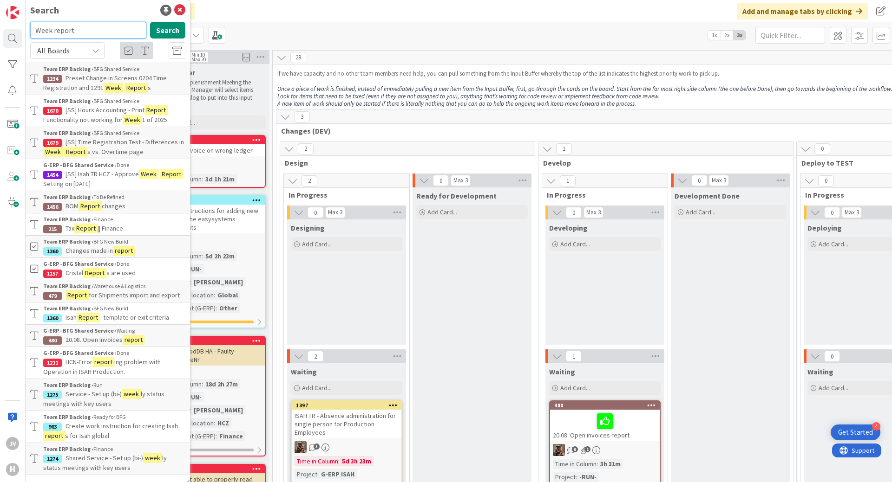
drag, startPoint x: 81, startPoint y: 29, endPoint x: 11, endPoint y: 24, distance: 70.8
click at [20, 26] on div "JV H Search Week report Search All Boards Current Board All Boards Team ERP Bac…" at bounding box center [13, 241] width 26 height 482
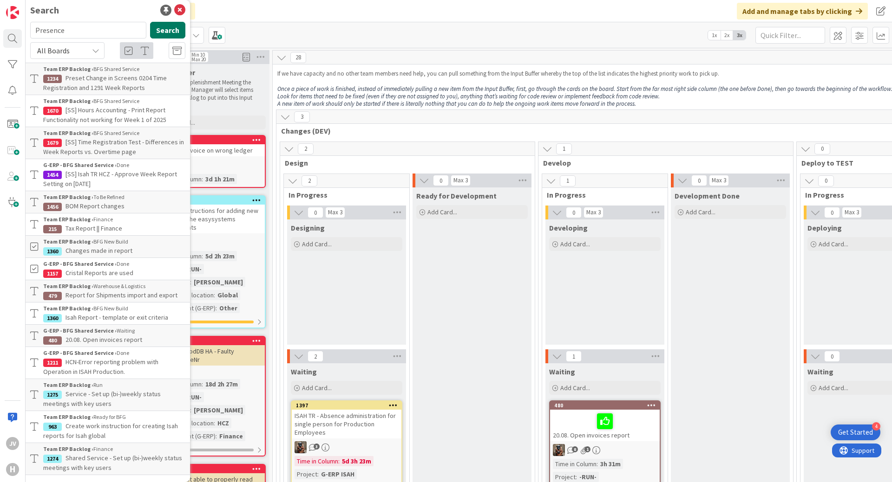
click at [164, 29] on button "Search" at bounding box center [167, 30] width 35 height 17
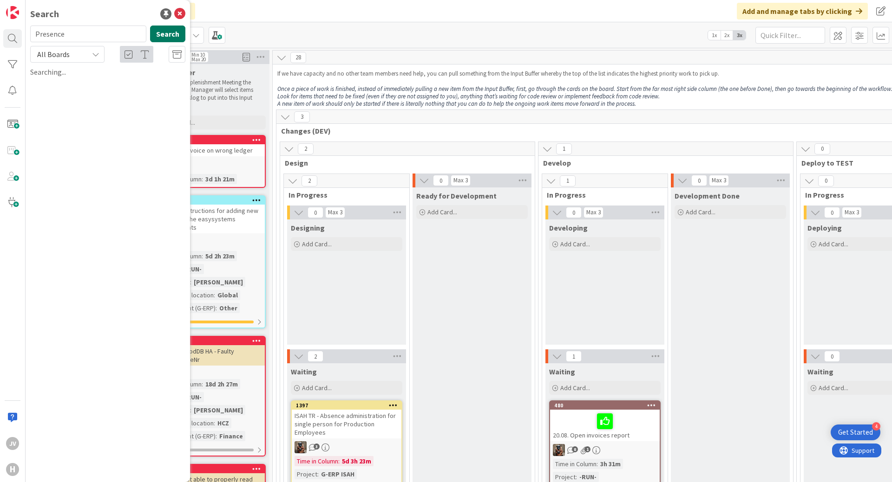
scroll to position [0, 0]
click at [84, 57] on div "All Boards" at bounding box center [67, 54] width 74 height 17
click at [62, 94] on span "All Boards" at bounding box center [83, 93] width 97 height 14
click at [167, 32] on button "Search" at bounding box center [167, 34] width 35 height 17
drag, startPoint x: 72, startPoint y: 40, endPoint x: 7, endPoint y: 41, distance: 64.1
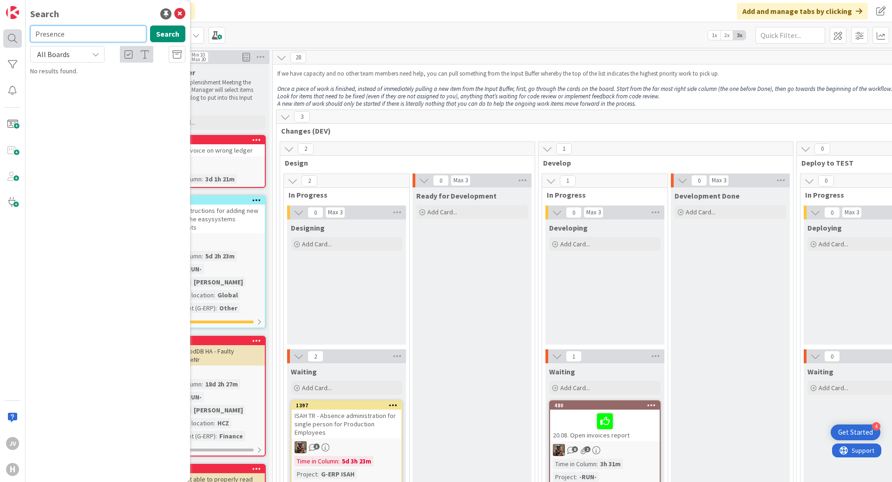
click at [7, 40] on div "JV H Search Presence Search All Boards Current Board All Boards No results foun…" at bounding box center [13, 241] width 26 height 482
type input "Absence"
click at [169, 35] on button "Search" at bounding box center [167, 34] width 35 height 17
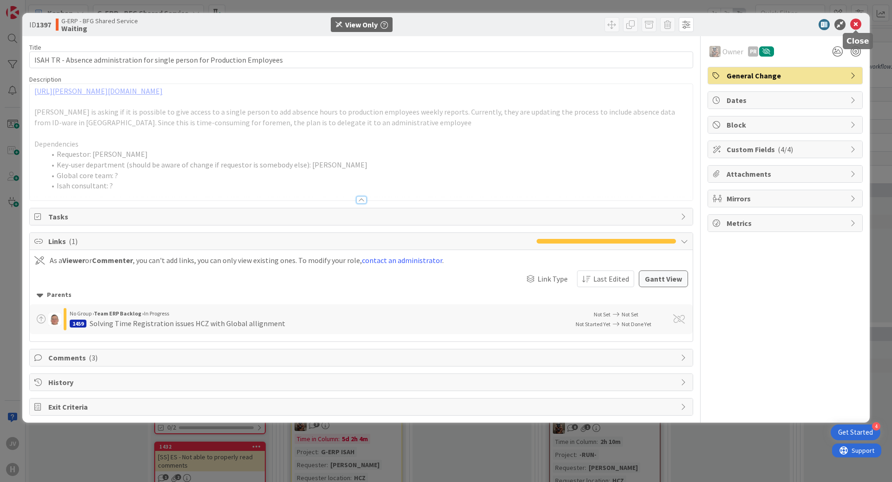
click at [852, 26] on icon at bounding box center [855, 24] width 11 height 11
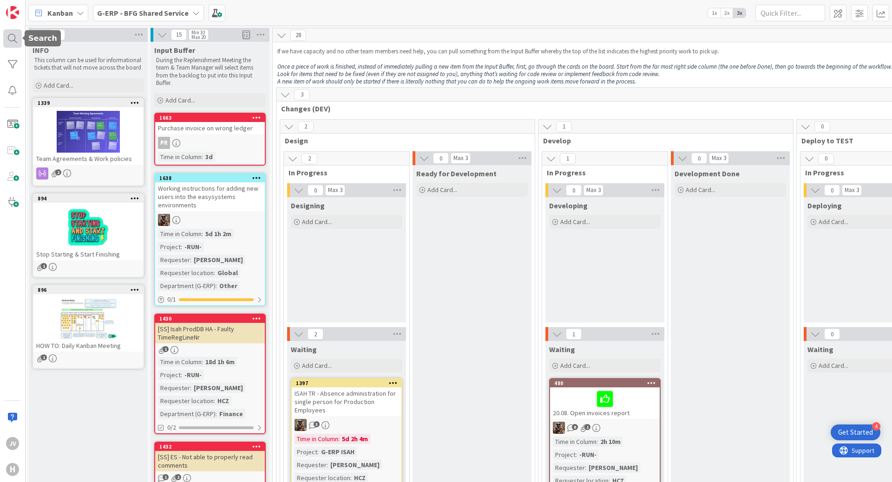
click at [15, 42] on div at bounding box center [12, 38] width 19 height 19
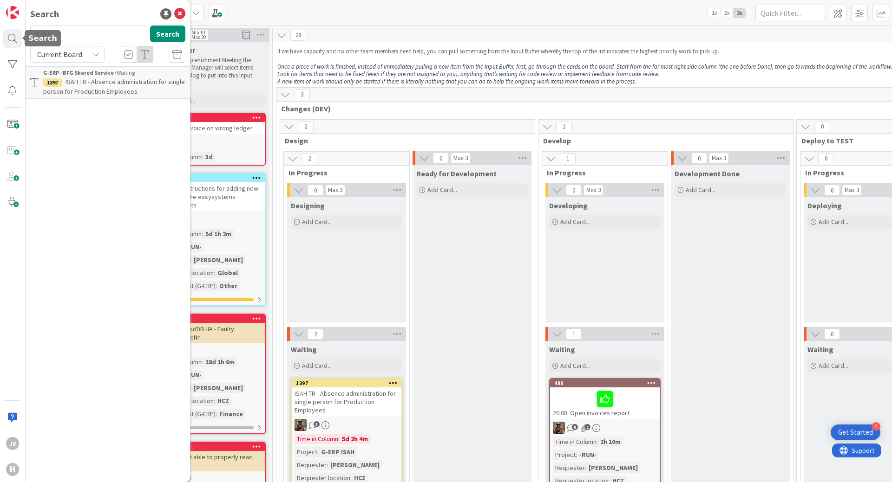
drag, startPoint x: 78, startPoint y: 39, endPoint x: -7, endPoint y: 26, distance: 85.0
click at [0, 26] on html "4 Get Started JV H Search 1397 Search Current Board G-ERP - BFG Shared Service …" at bounding box center [446, 241] width 892 height 482
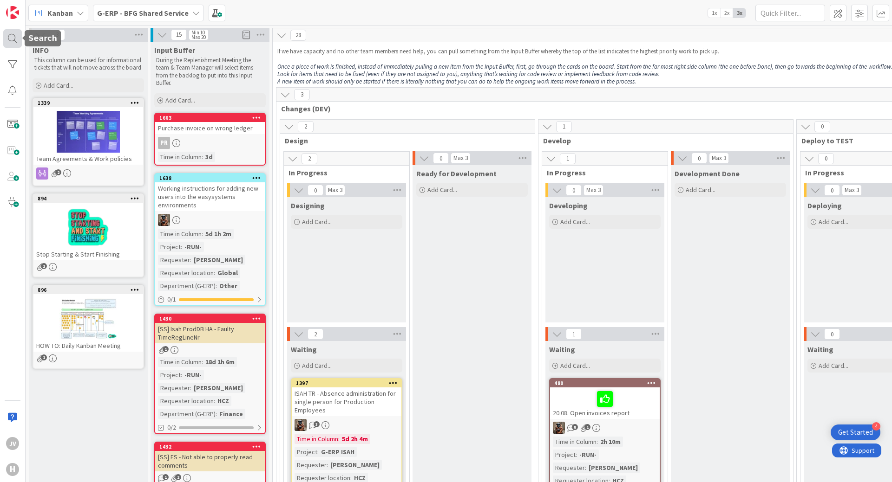
click at [14, 42] on div at bounding box center [12, 38] width 19 height 19
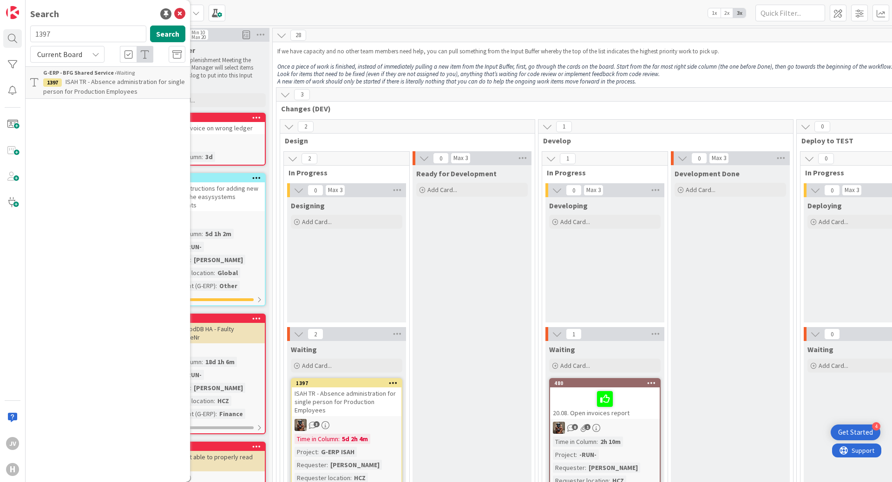
drag, startPoint x: 62, startPoint y: 32, endPoint x: 34, endPoint y: 34, distance: 28.0
click at [34, 34] on input "1397" at bounding box center [88, 34] width 116 height 17
click at [170, 36] on button "Search" at bounding box center [167, 34] width 35 height 17
drag, startPoint x: 64, startPoint y: 31, endPoint x: 32, endPoint y: 33, distance: 31.7
click at [32, 33] on input "1427" at bounding box center [88, 34] width 116 height 17
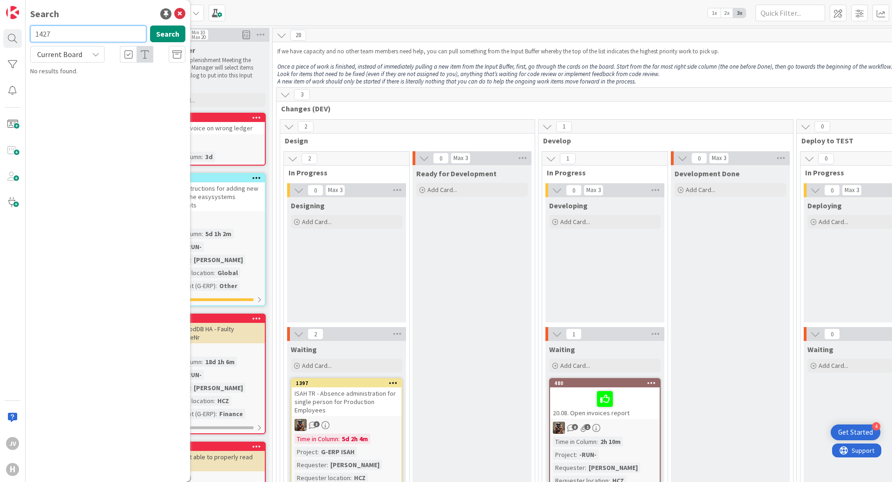
paste input "78"
type input "1478"
click at [169, 32] on button "Search" at bounding box center [167, 34] width 35 height 17
drag, startPoint x: 83, startPoint y: 34, endPoint x: -32, endPoint y: 34, distance: 114.7
click at [0, 34] on html "4 Get Started JV H Search 1478 Search Current Board No results found. Kanban G-…" at bounding box center [446, 241] width 892 height 482
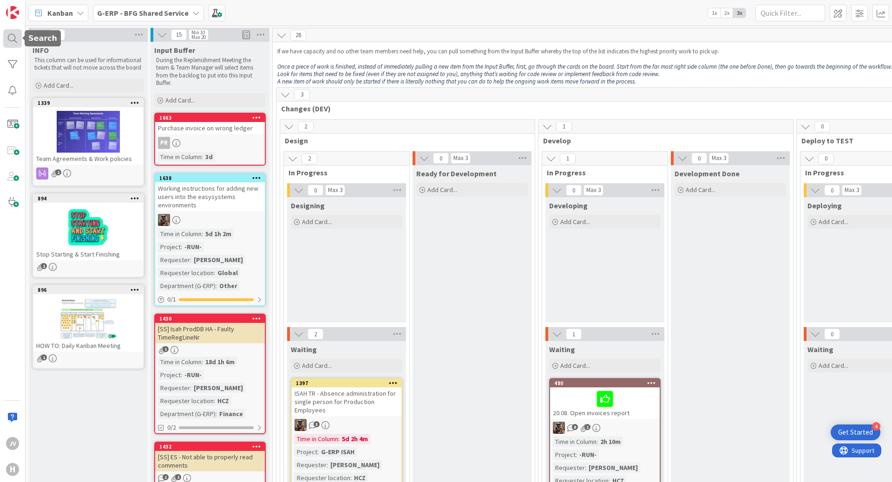
click at [17, 45] on div at bounding box center [12, 38] width 19 height 19
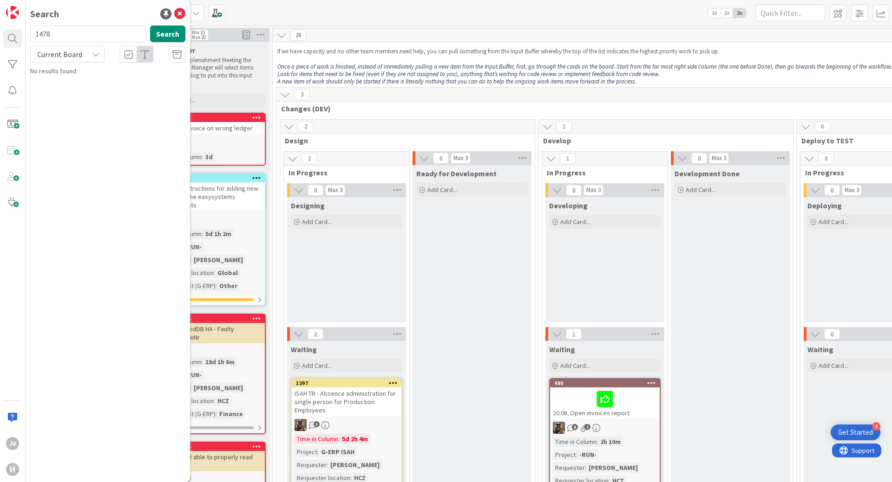
click at [76, 37] on input "1478" at bounding box center [88, 34] width 116 height 17
drag, startPoint x: 76, startPoint y: 37, endPoint x: 37, endPoint y: 34, distance: 39.1
click at [37, 34] on input "1478" at bounding box center [88, 34] width 116 height 17
drag, startPoint x: 61, startPoint y: 34, endPoint x: 13, endPoint y: 39, distance: 47.6
click at [13, 39] on div "JV H Search 628 Search Current Board No results found." at bounding box center [13, 241] width 26 height 482
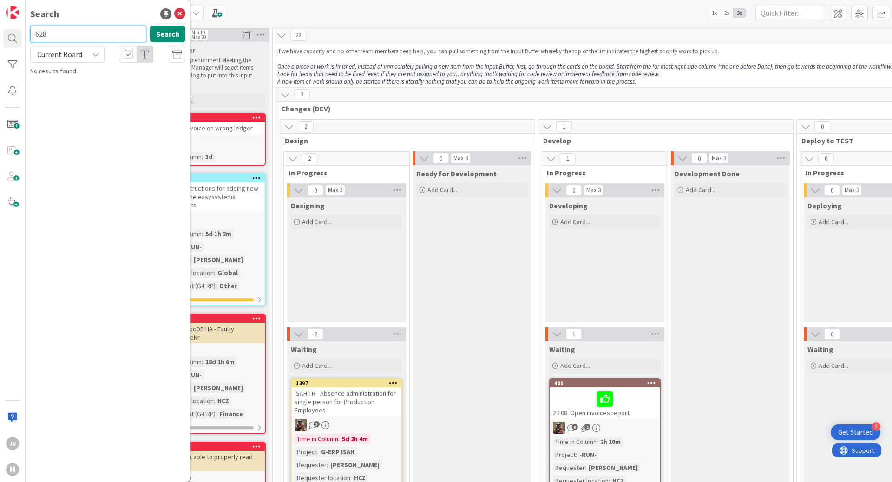
click at [75, 36] on input "628" at bounding box center [88, 34] width 116 height 17
type input "6"
type input "357"
click at [169, 35] on button "Search" at bounding box center [167, 34] width 35 height 17
click at [179, 13] on icon at bounding box center [179, 13] width 11 height 11
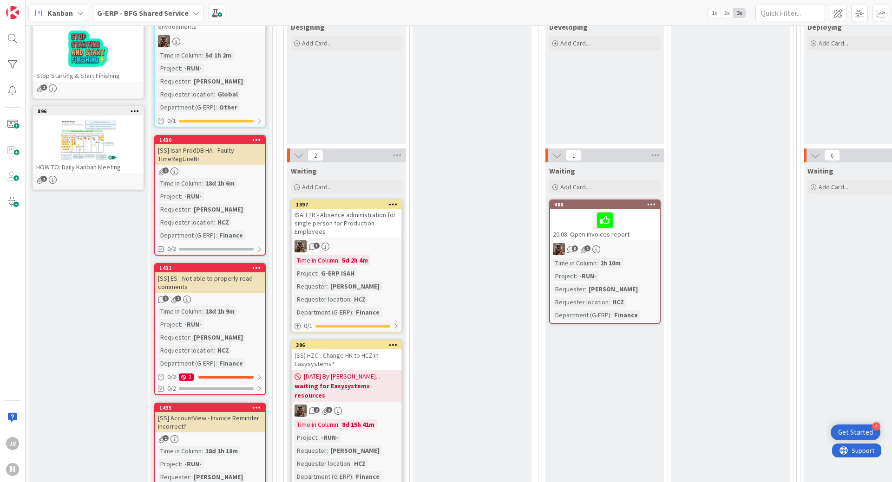
scroll to position [186, 0]
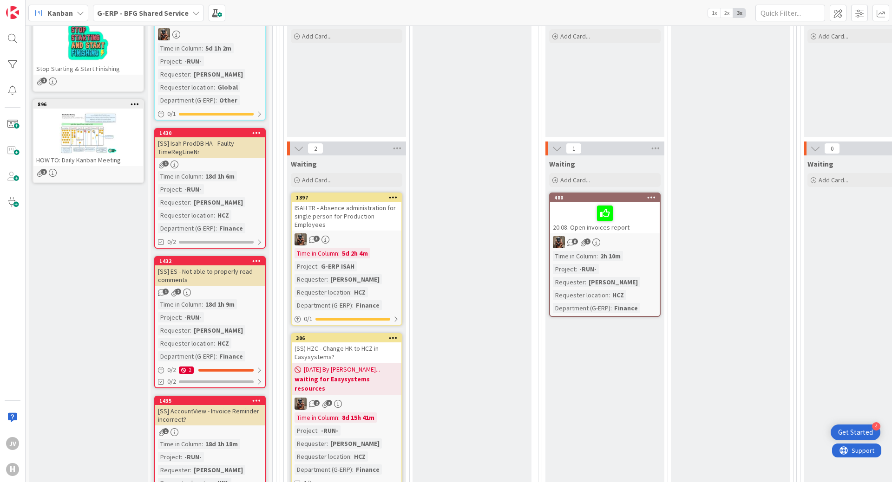
click at [228, 144] on div "[SS] Isah ProdDB HA - Faulty TimeRegLineNr" at bounding box center [210, 147] width 110 height 20
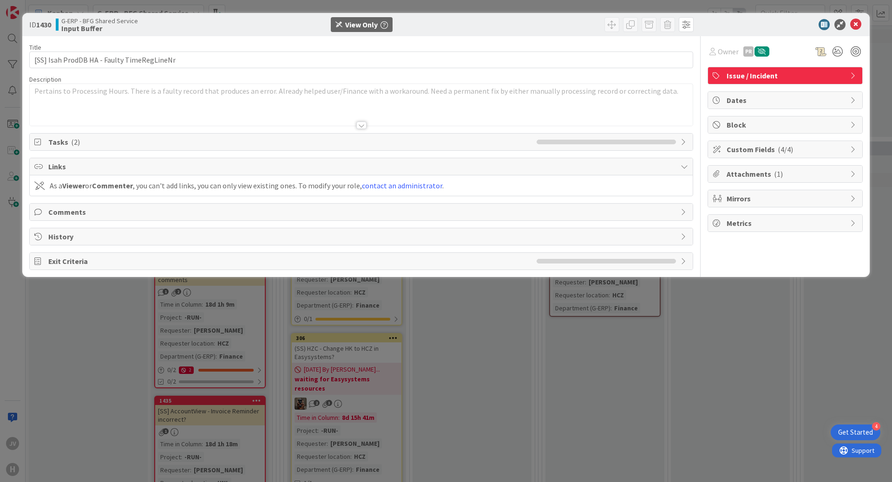
click at [361, 125] on div at bounding box center [361, 125] width 10 height 7
click at [357, 123] on div at bounding box center [361, 125] width 10 height 7
click at [61, 145] on span "Tasks ( 2 )" at bounding box center [289, 142] width 483 height 11
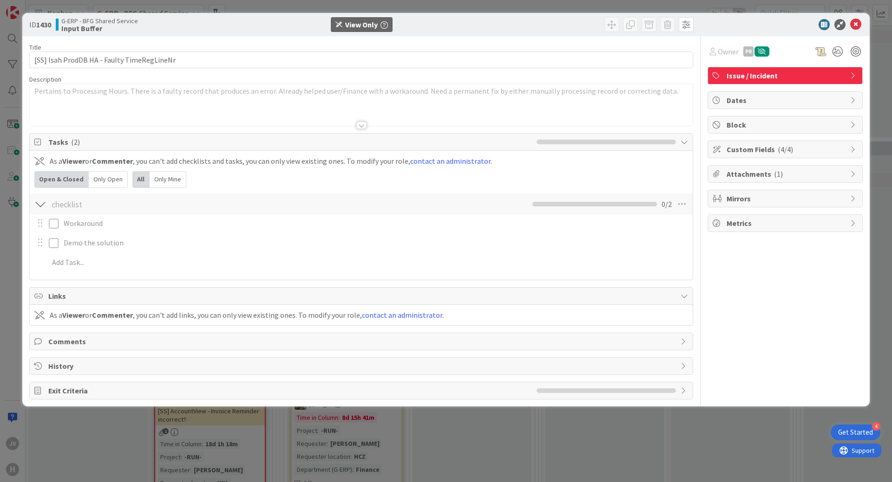
click at [54, 342] on span "Comments" at bounding box center [361, 341] width 627 height 11
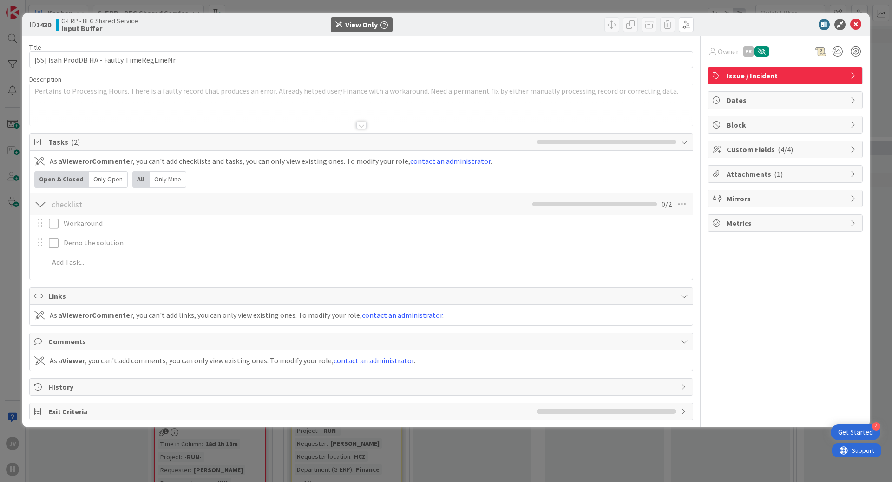
click at [54, 342] on span "Comments" at bounding box center [361, 341] width 627 height 11
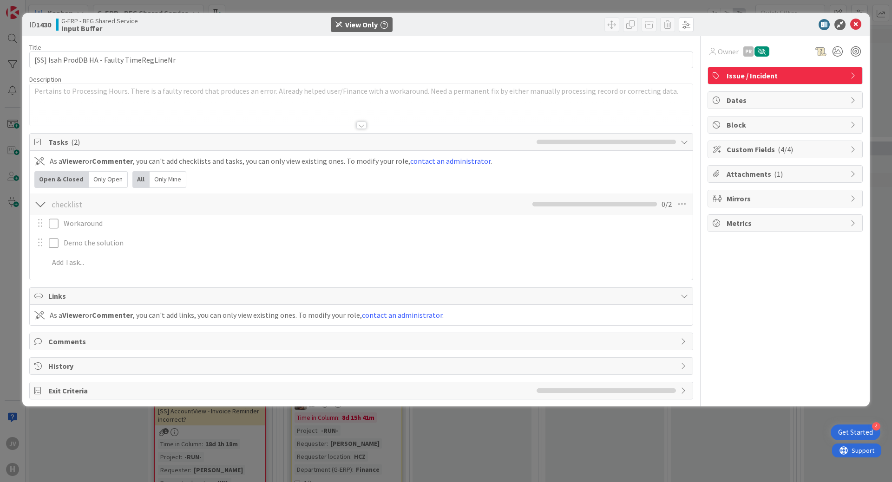
click at [55, 369] on span "History" at bounding box center [361, 366] width 627 height 11
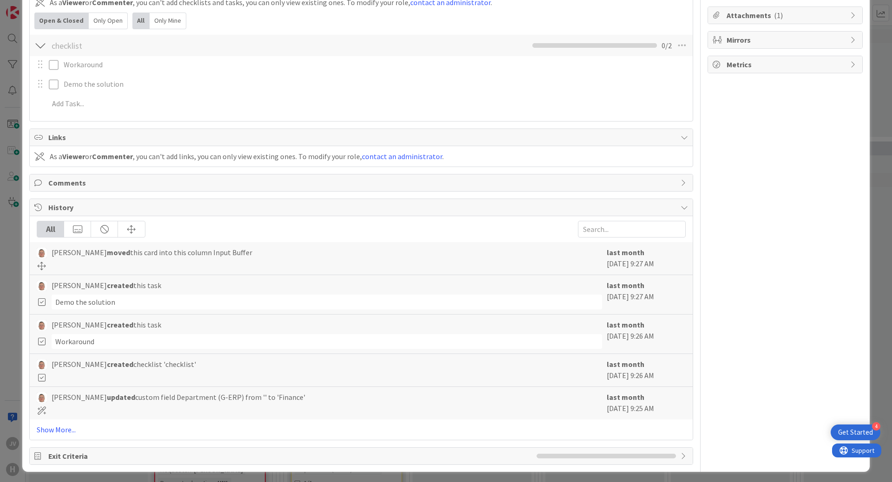
scroll to position [162, 0]
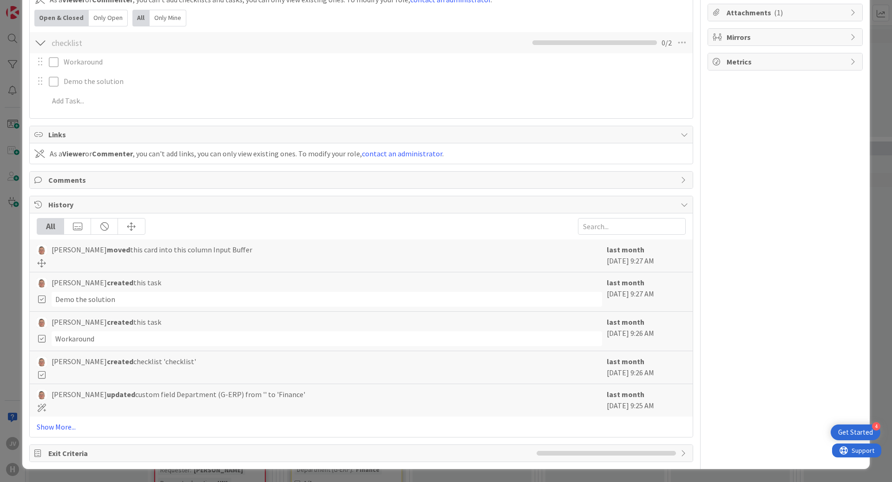
click at [85, 452] on span "Exit Criteria" at bounding box center [289, 453] width 483 height 11
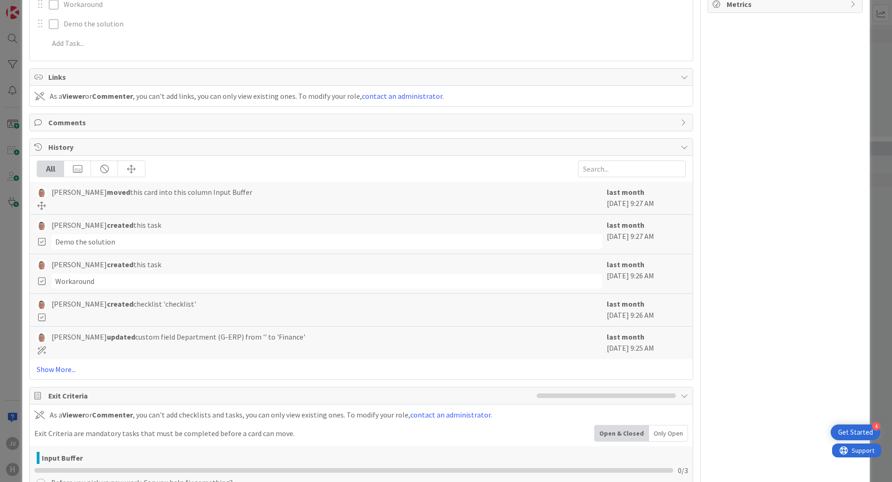
scroll to position [283, 0]
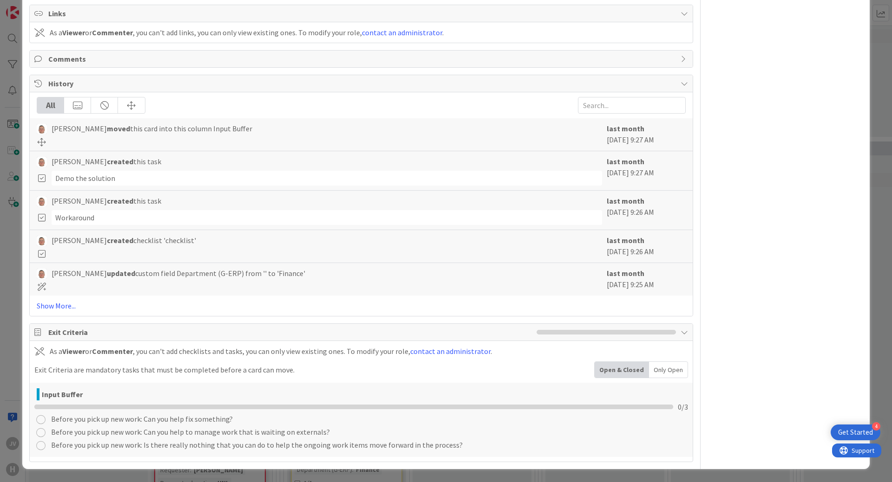
click at [82, 334] on span "Exit Criteria" at bounding box center [289, 332] width 483 height 11
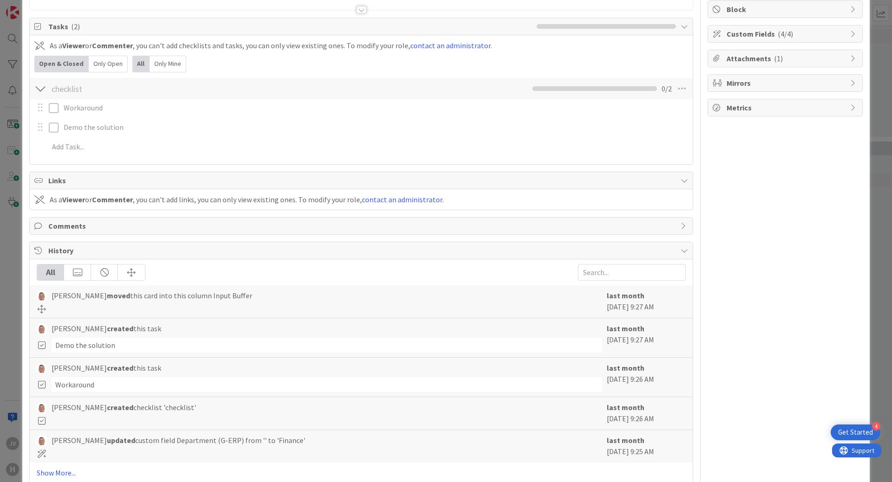
scroll to position [115, 0]
click at [64, 254] on span "History" at bounding box center [361, 251] width 627 height 11
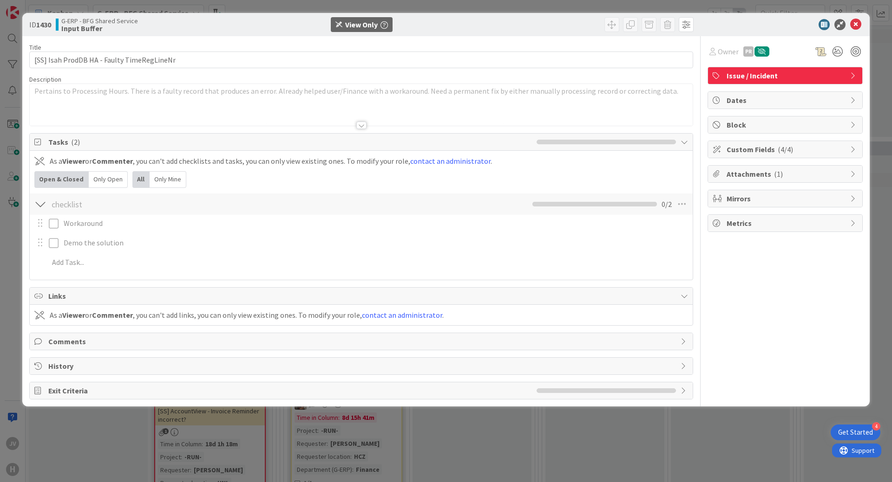
scroll to position [0, 0]
click at [358, 124] on div at bounding box center [361, 125] width 10 height 7
click at [359, 126] on div at bounding box center [361, 125] width 10 height 7
click at [857, 32] on div "ID 1430 G-ERP - BFG Shared Service Input Buffer View Only" at bounding box center [445, 24] width 847 height 23
click at [857, 29] on icon at bounding box center [855, 24] width 11 height 11
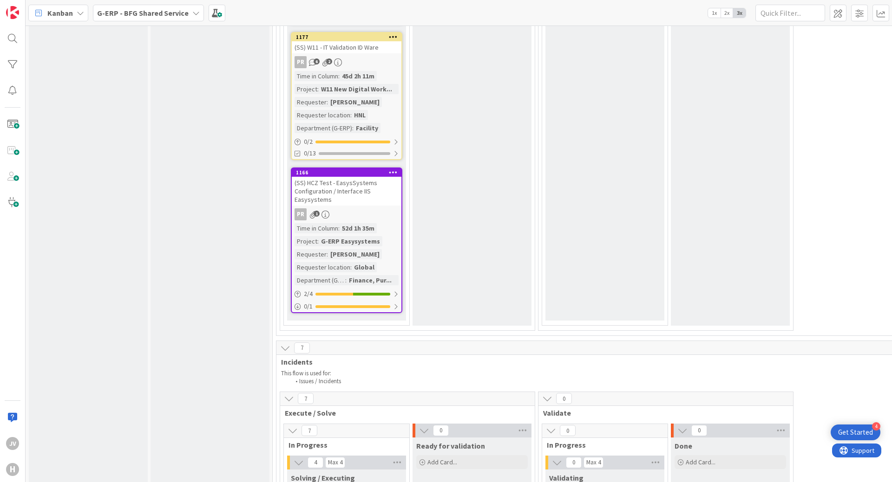
scroll to position [2508, 0]
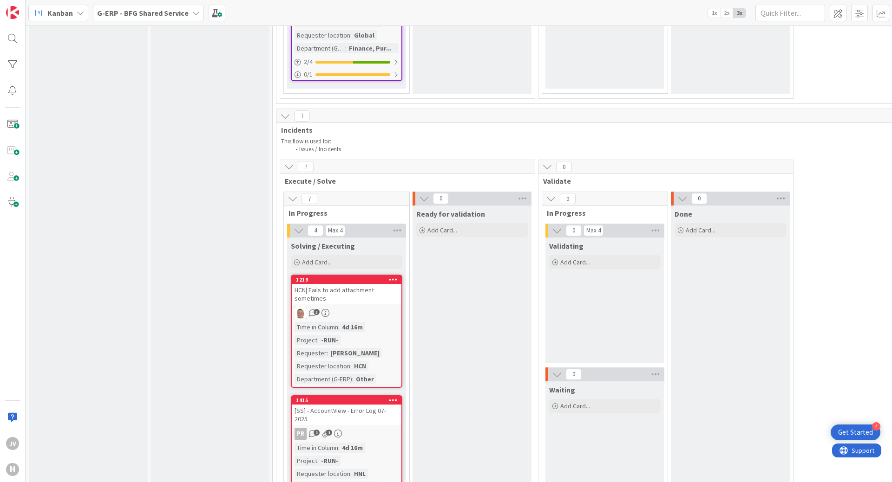
click at [289, 111] on icon at bounding box center [285, 116] width 10 height 10
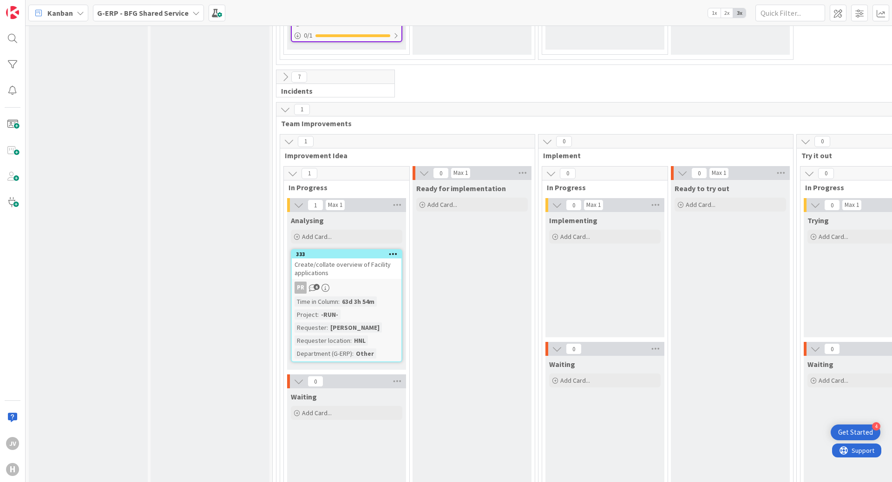
scroll to position [2546, 0]
click at [287, 105] on icon at bounding box center [285, 110] width 10 height 10
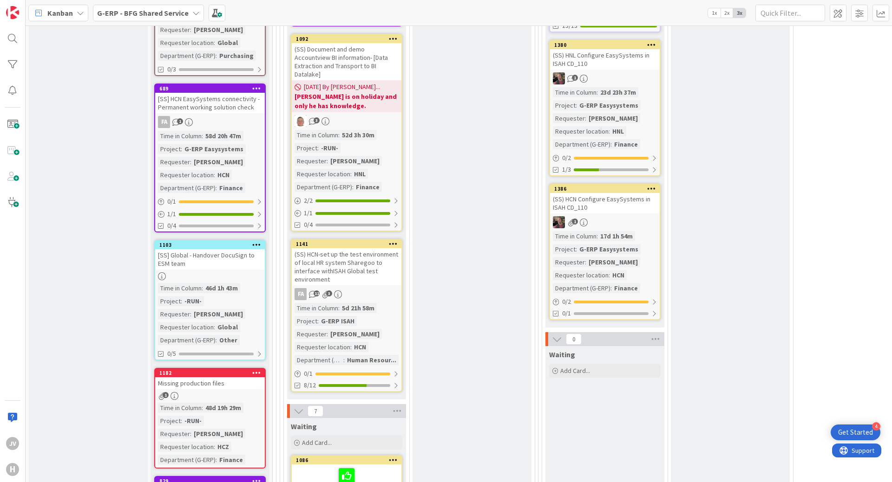
scroll to position [1254, 0]
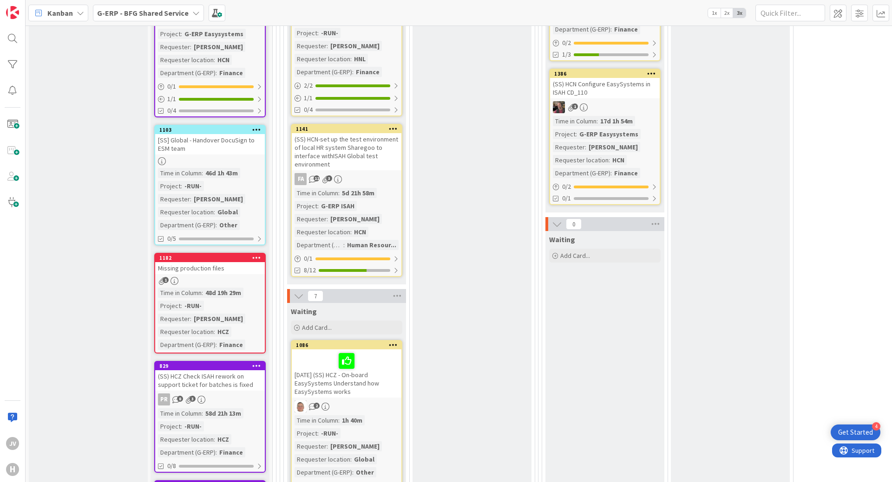
click at [211, 262] on div "Missing production files" at bounding box center [210, 268] width 110 height 12
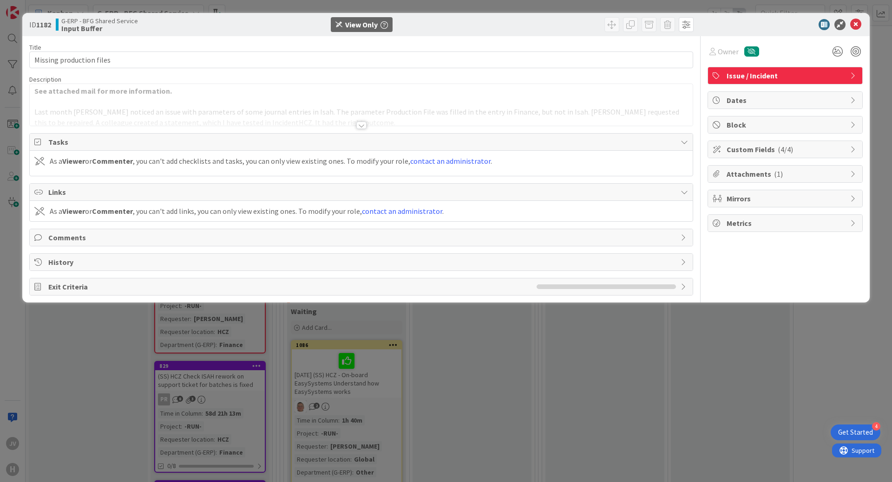
click at [360, 123] on div at bounding box center [361, 125] width 10 height 7
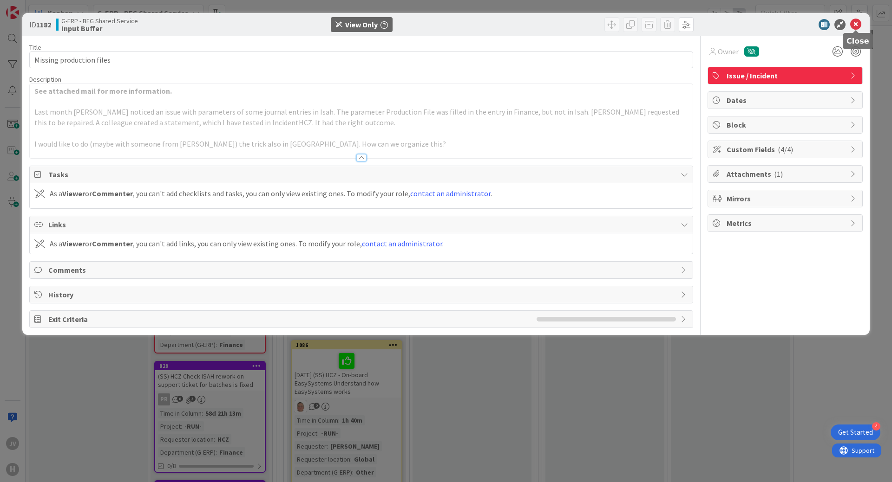
click at [857, 23] on icon at bounding box center [855, 24] width 11 height 11
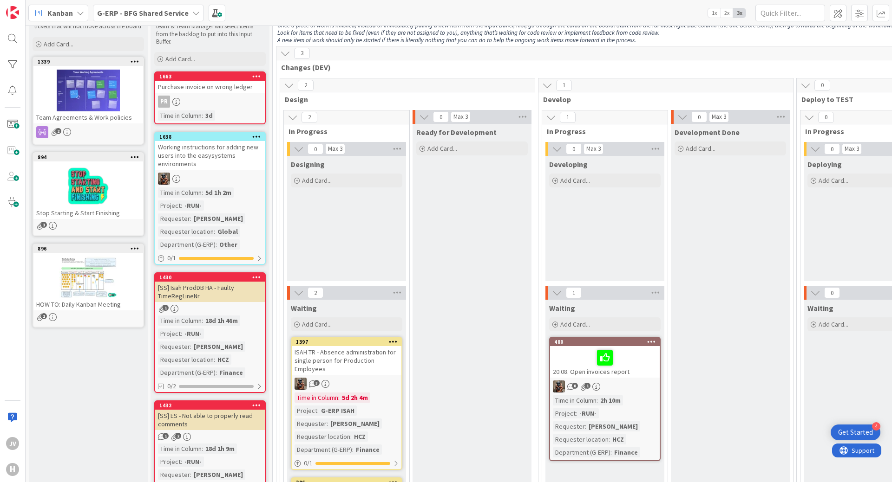
scroll to position [232, 0]
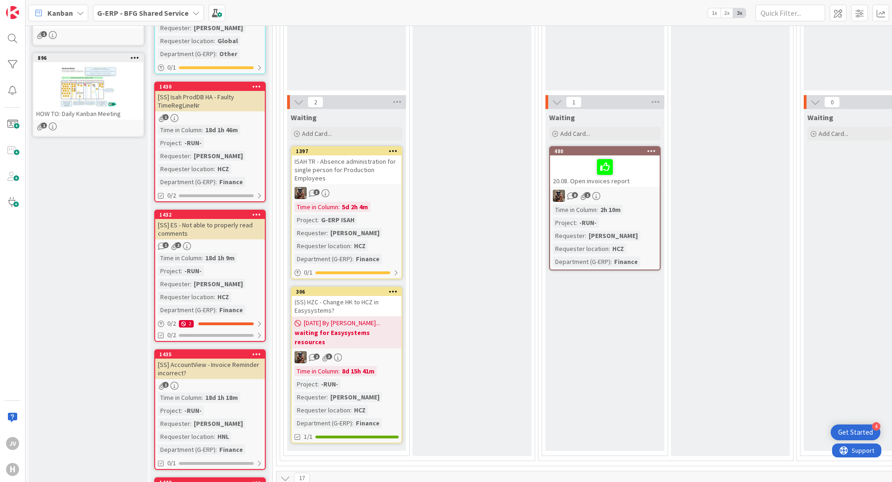
click at [324, 156] on div "ISAH TR - Absence administration for single person for Production Employees" at bounding box center [347, 170] width 110 height 29
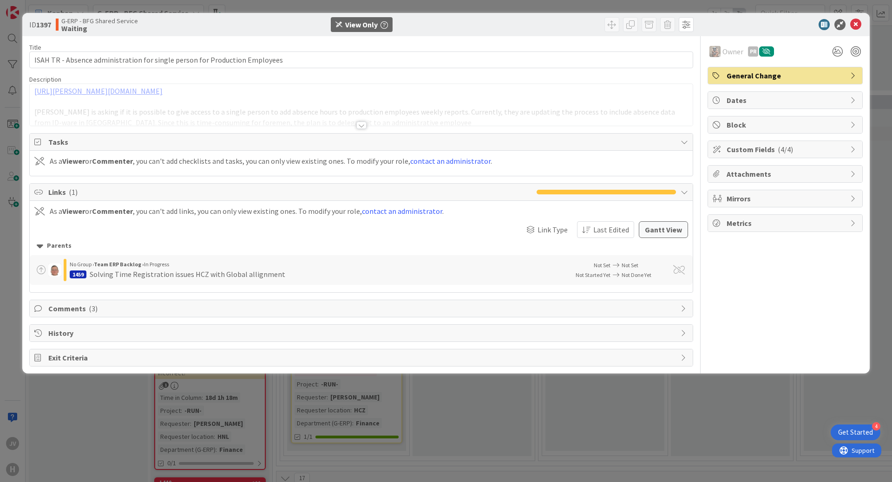
click at [62, 313] on span "Comments ( 3 )" at bounding box center [361, 308] width 627 height 11
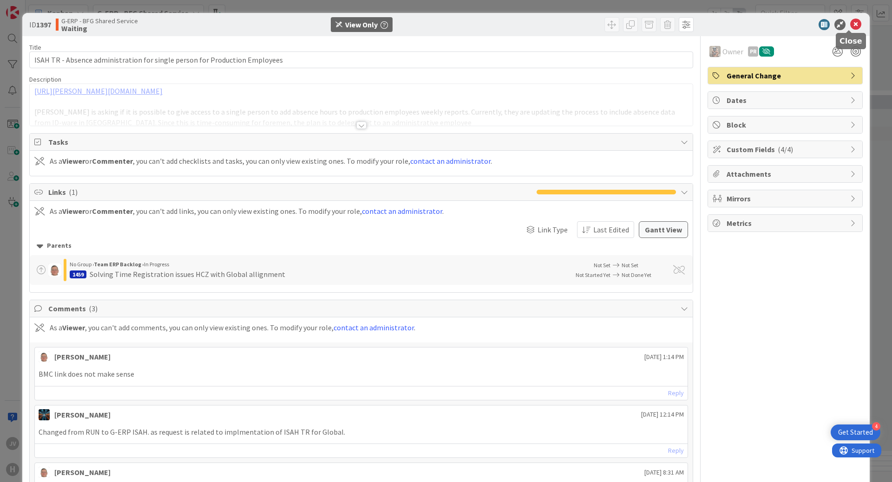
click at [851, 25] on icon at bounding box center [855, 24] width 11 height 11
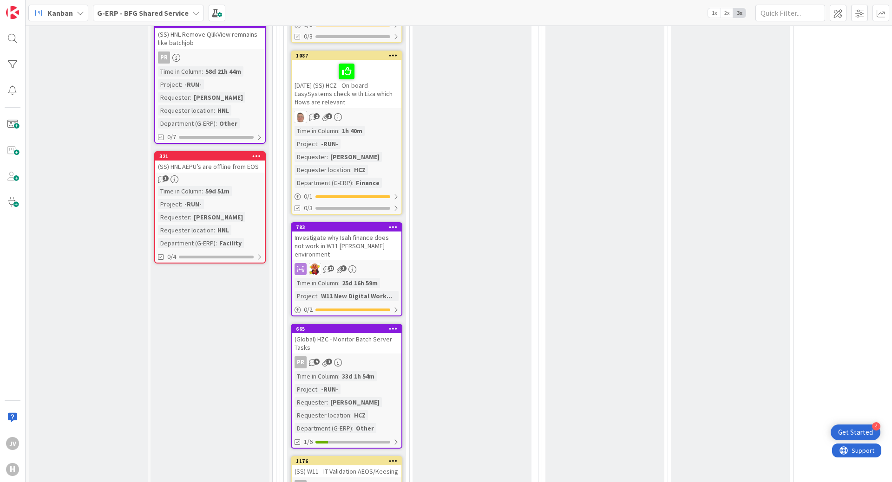
scroll to position [1718, 0]
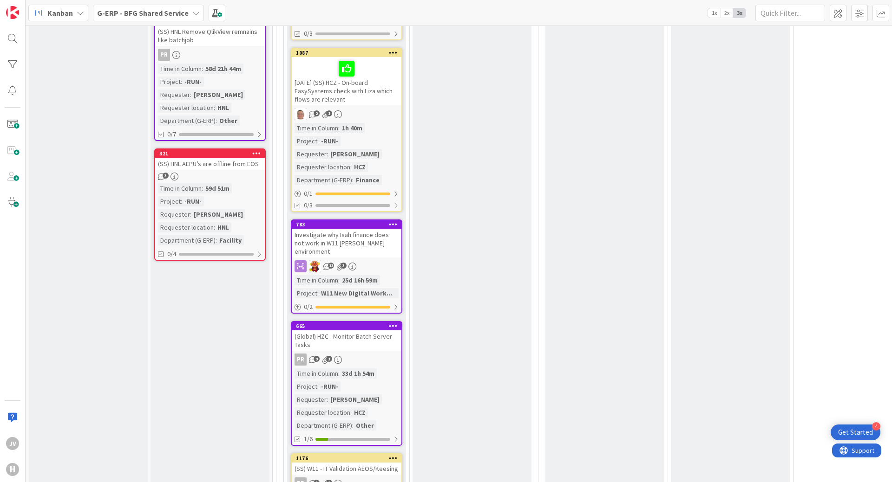
click at [339, 229] on div "Investigate why Isah finance does not work in W11 Huisman environment" at bounding box center [347, 243] width 110 height 29
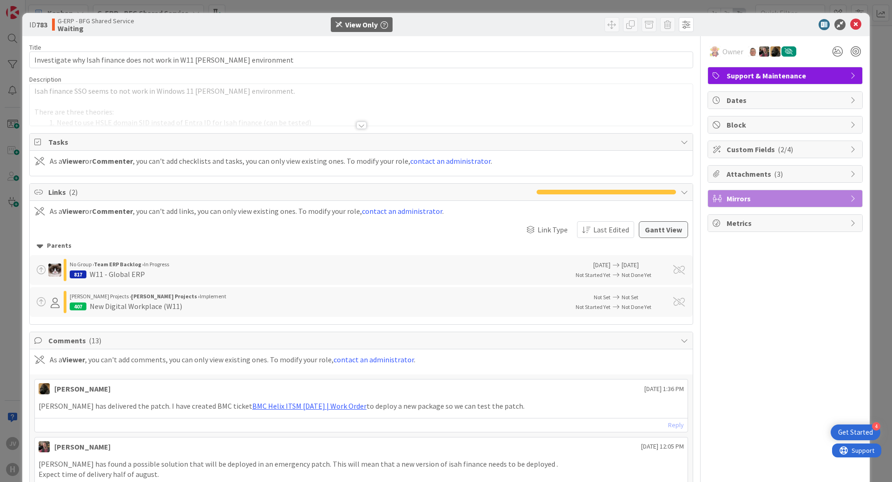
click at [356, 123] on div at bounding box center [361, 125] width 10 height 7
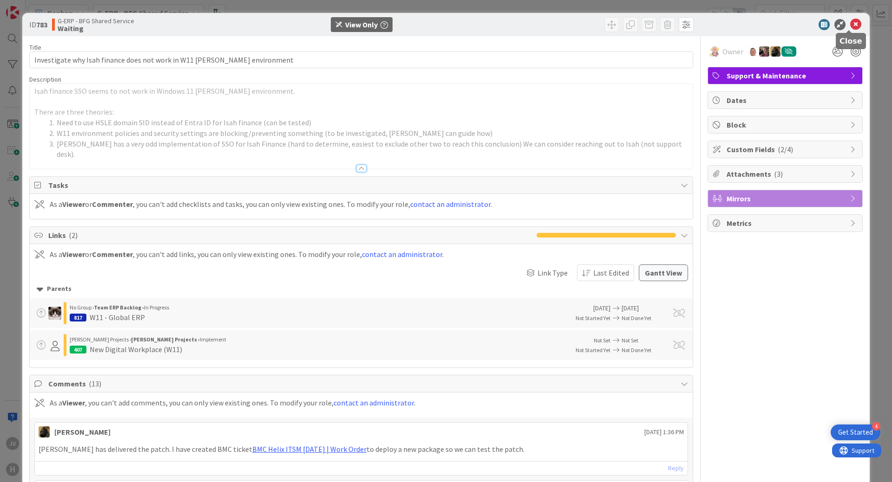
click at [850, 23] on icon at bounding box center [855, 24] width 11 height 11
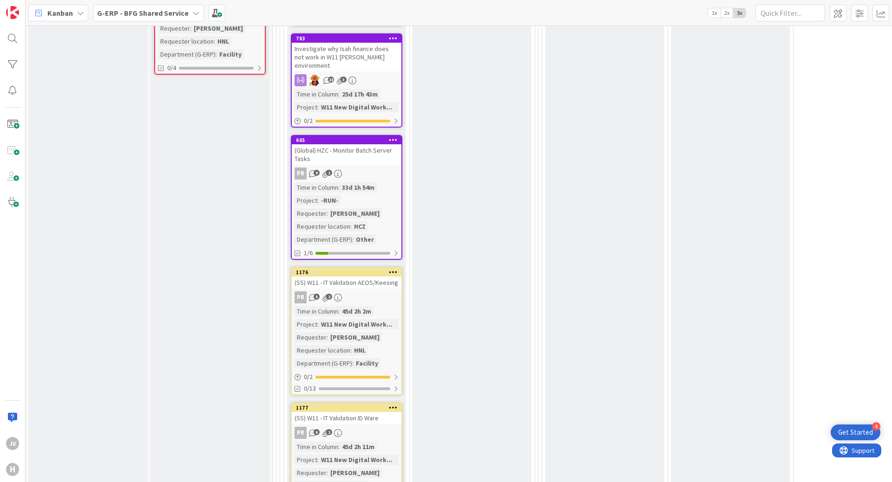
scroll to position [1904, 0]
click at [364, 145] on div "(Global) HZC - Monitor Batch Server Tasks" at bounding box center [347, 155] width 110 height 20
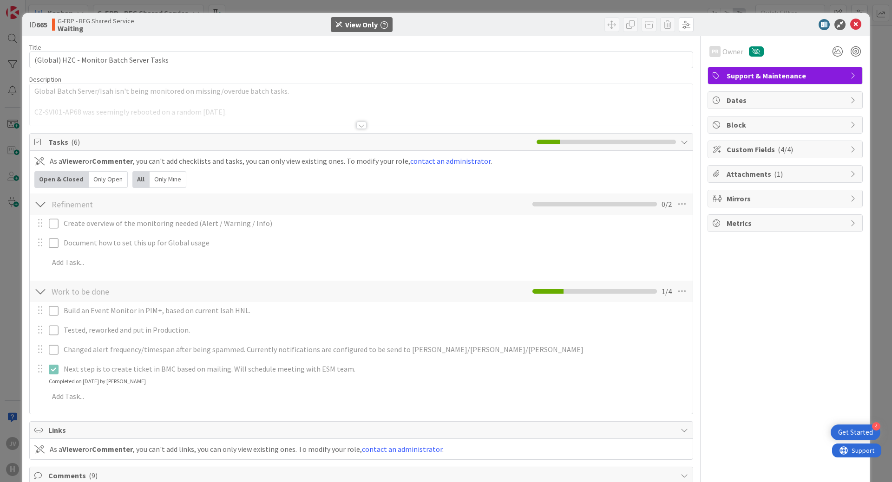
click at [356, 124] on div at bounding box center [361, 125] width 10 height 7
click at [852, 26] on icon at bounding box center [855, 24] width 11 height 11
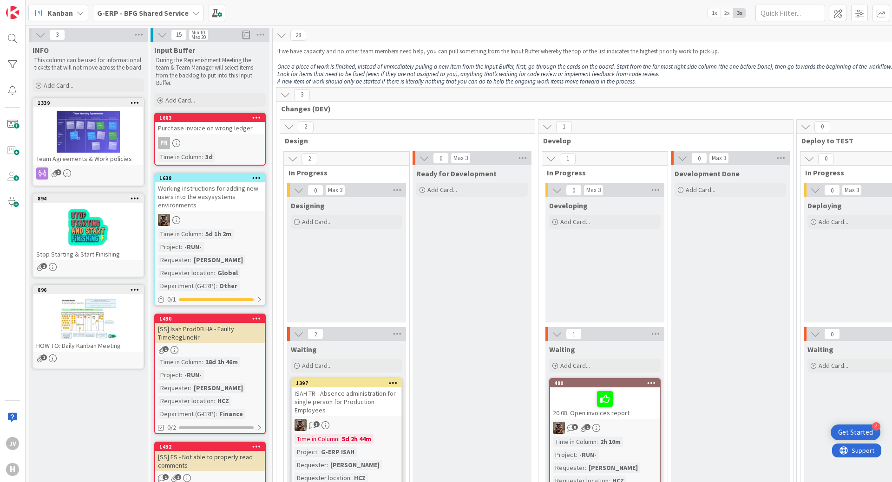
click at [166, 17] on b "G-ERP - BFG Shared Service" at bounding box center [142, 12] width 91 height 9
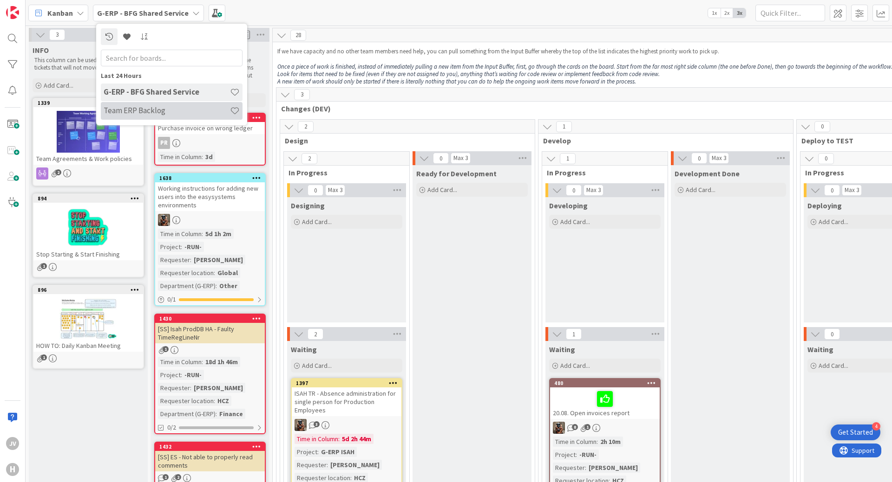
click at [143, 113] on h4 "Team ERP Backlog" at bounding box center [167, 110] width 126 height 9
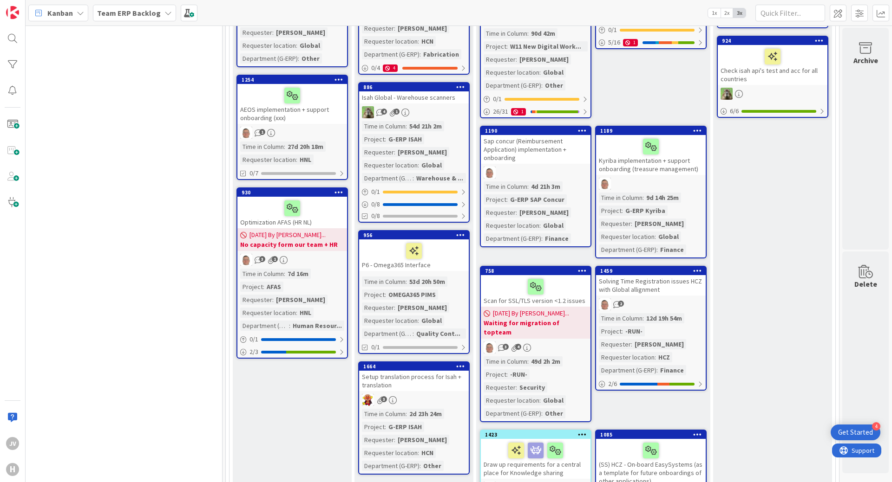
scroll to position [186, 806]
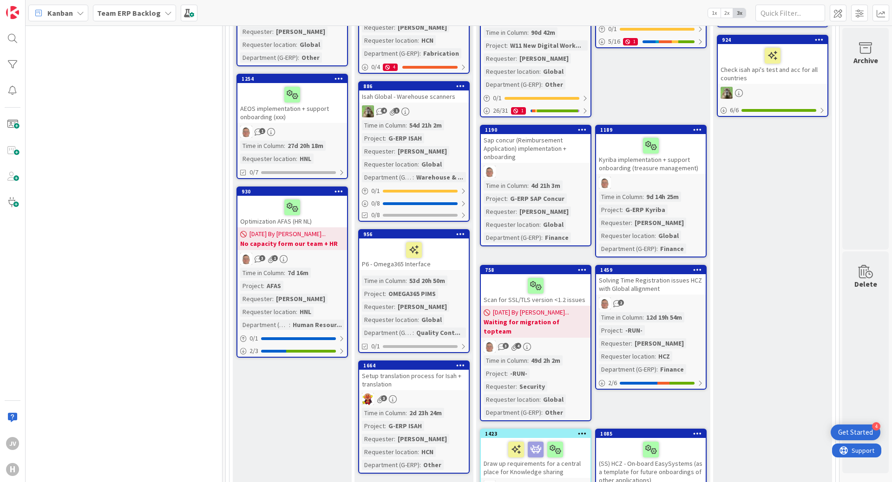
click at [642, 284] on div "Solving Time Registration issues HCZ with Global allignment" at bounding box center [651, 284] width 110 height 20
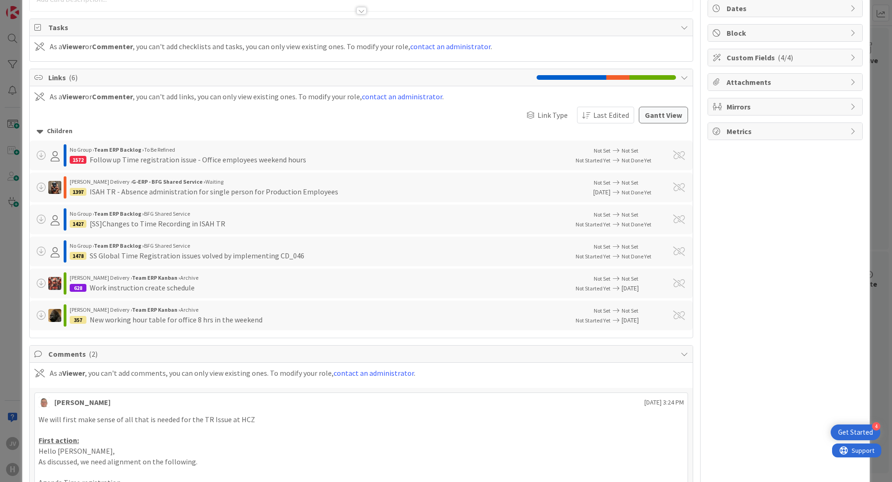
scroll to position [93, 0]
drag, startPoint x: 84, startPoint y: 191, endPoint x: 71, endPoint y: 193, distance: 13.5
click at [71, 193] on div "1397" at bounding box center [78, 191] width 17 height 8
click at [96, 189] on div "ISAH TR - Absence administration for single person for Production Employees" at bounding box center [214, 190] width 248 height 11
drag, startPoint x: 85, startPoint y: 161, endPoint x: 73, endPoint y: 159, distance: 11.7
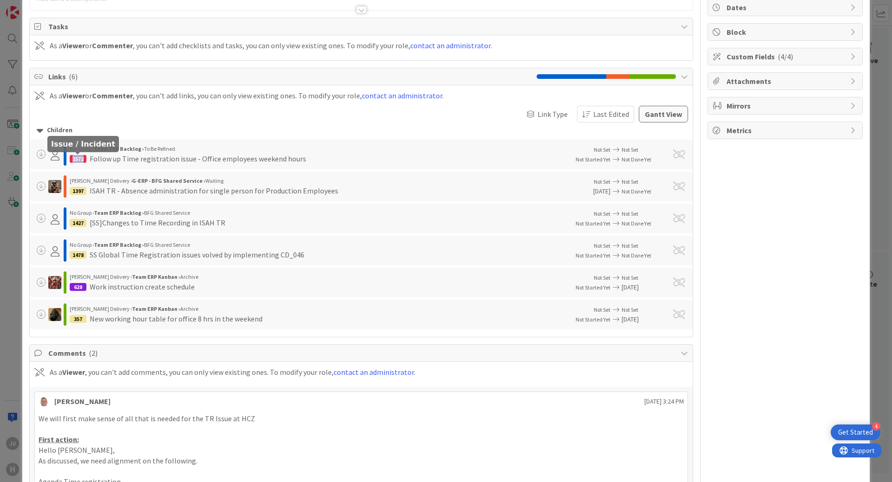
click at [73, 159] on div "1572" at bounding box center [78, 159] width 17 height 8
copy div "1572"
click at [327, 228] on div "No Group › Team ERP Backlog › BFG Shared Service 1427 [SS]Changes to Time Recor…" at bounding box center [316, 218] width 493 height 21
drag, startPoint x: 84, startPoint y: 190, endPoint x: 71, endPoint y: 193, distance: 12.8
click at [71, 193] on div "1397" at bounding box center [78, 191] width 17 height 8
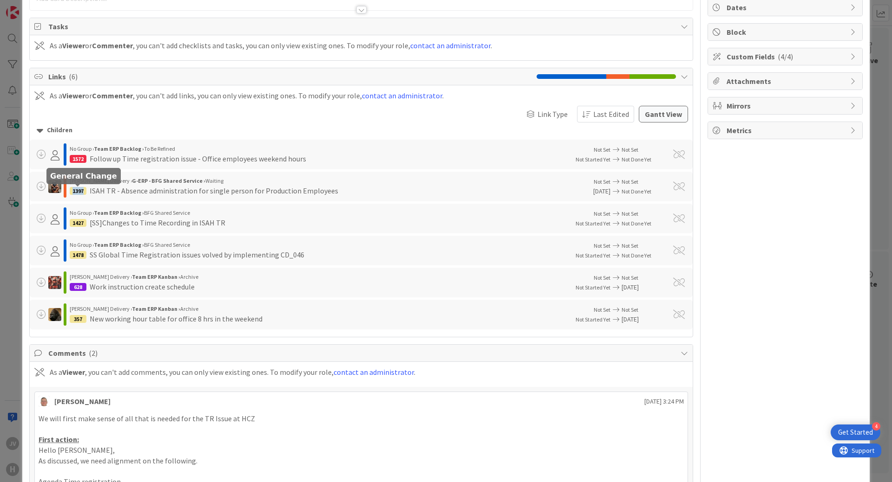
click at [124, 196] on div "ISAH TR - Absence administration for single person for Production Employees" at bounding box center [214, 190] width 248 height 11
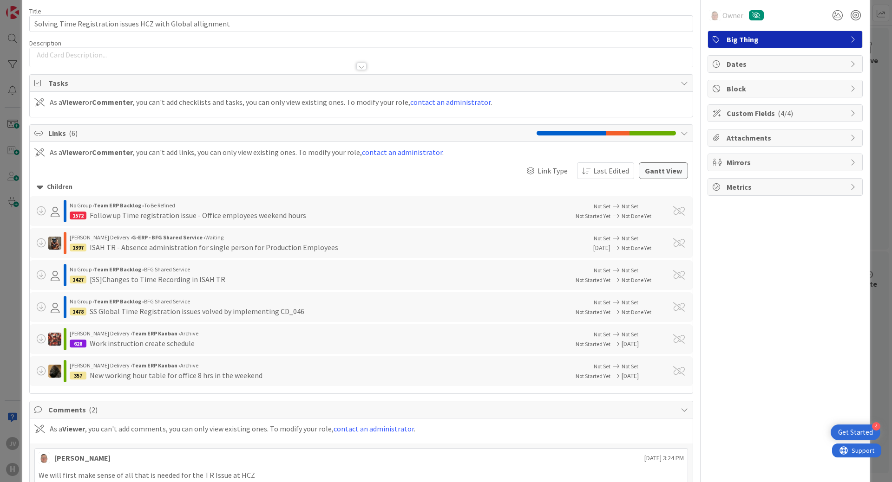
scroll to position [0, 0]
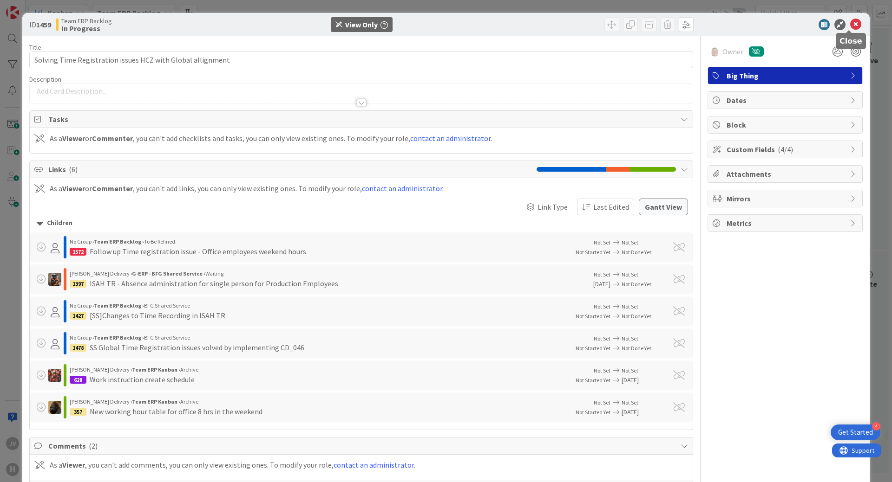
click at [852, 26] on icon at bounding box center [855, 24] width 11 height 11
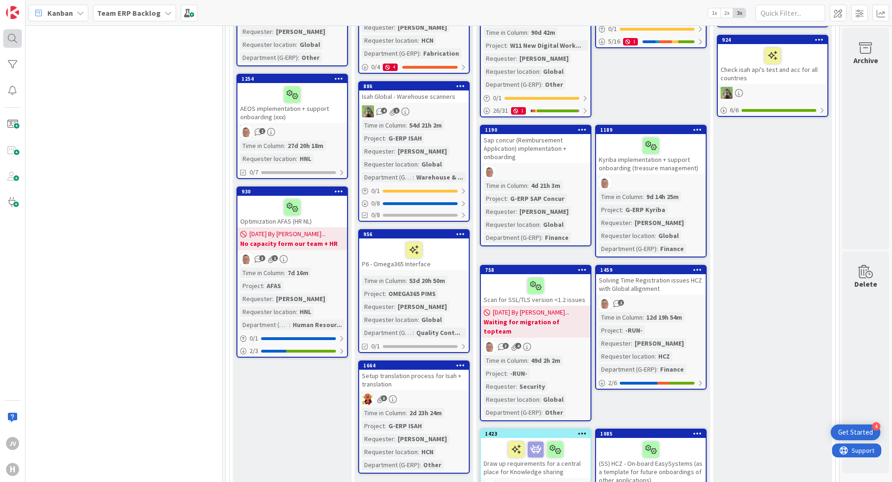
click at [16, 40] on div at bounding box center [12, 38] width 19 height 19
type input "3"
type input "TR"
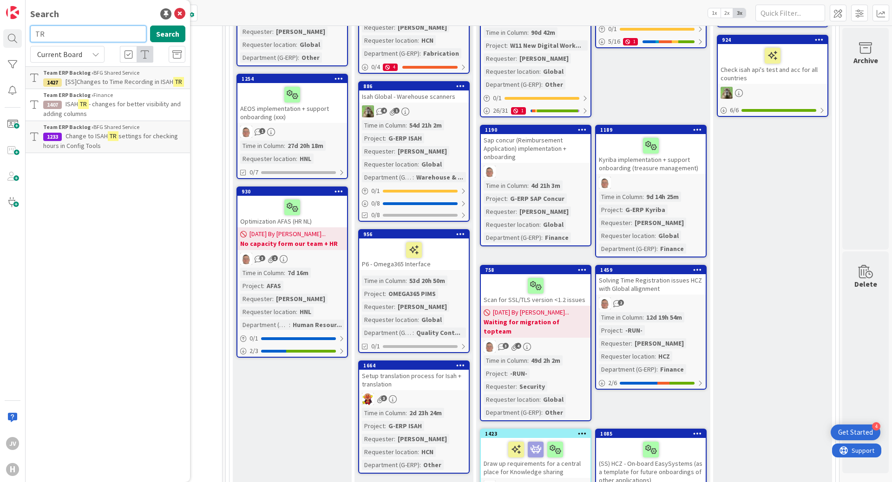
drag, startPoint x: 75, startPoint y: 32, endPoint x: -4, endPoint y: 35, distance: 79.0
click at [0, 35] on html "4 Get Started JV H Search TR Search Current Board Team ERP Backlog › BFG Shared…" at bounding box center [446, 241] width 892 height 482
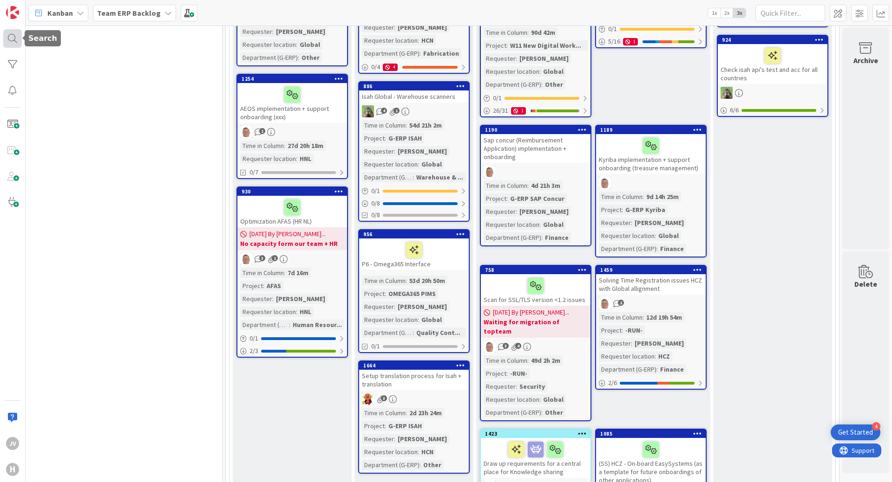
click at [12, 39] on div at bounding box center [12, 38] width 19 height 19
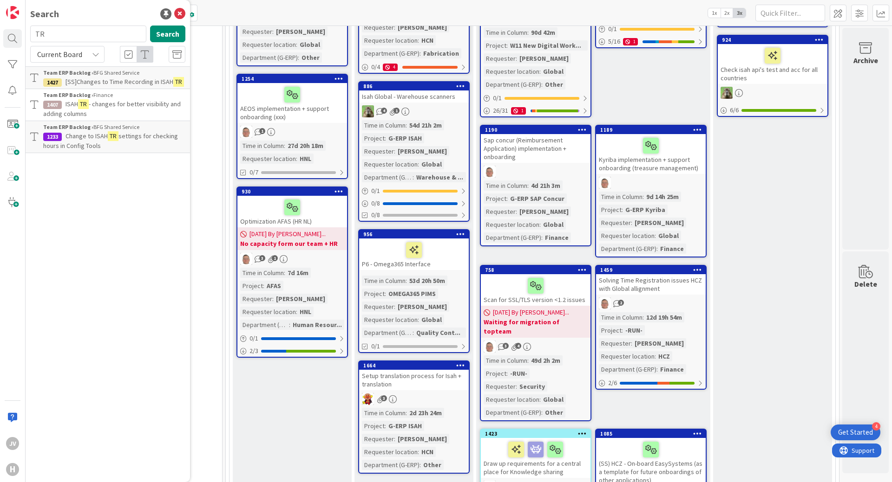
click at [78, 32] on input "TR" at bounding box center [88, 34] width 116 height 17
type input "T"
type input "1572"
click at [82, 53] on span "Current Board" at bounding box center [59, 54] width 48 height 13
click at [68, 93] on span "All Boards" at bounding box center [83, 93] width 97 height 14
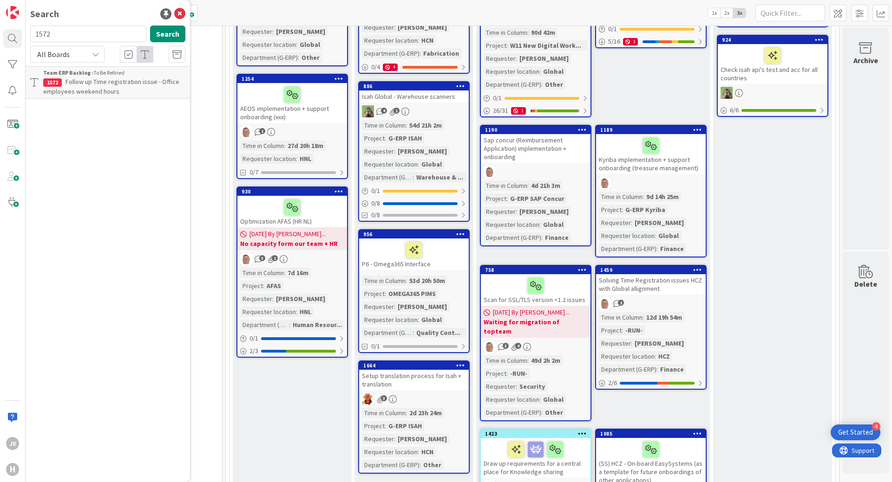
click at [91, 90] on span "Follow up Time registration issue - Office employees weekend hours" at bounding box center [111, 87] width 136 height 18
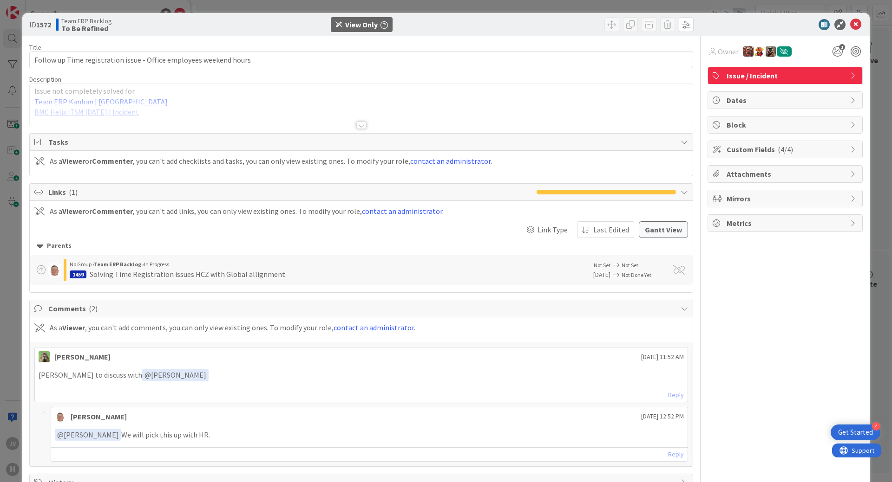
click at [360, 124] on div at bounding box center [361, 125] width 10 height 7
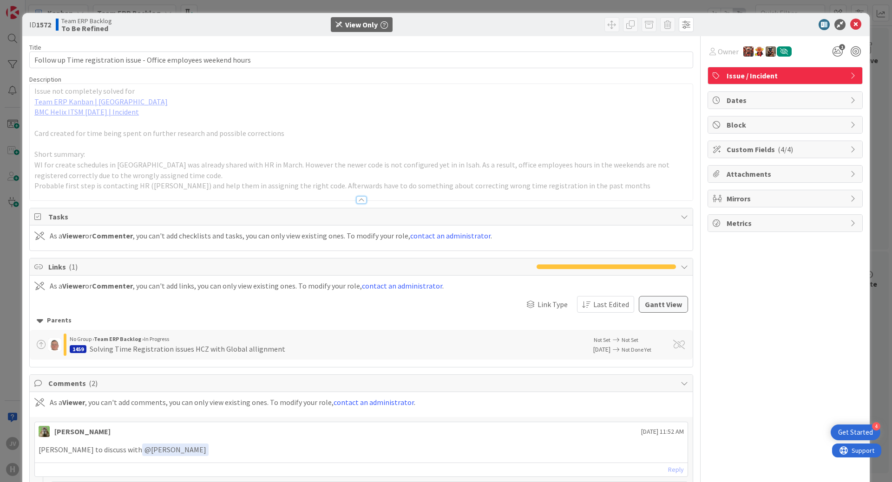
click at [358, 199] on div at bounding box center [361, 199] width 10 height 7
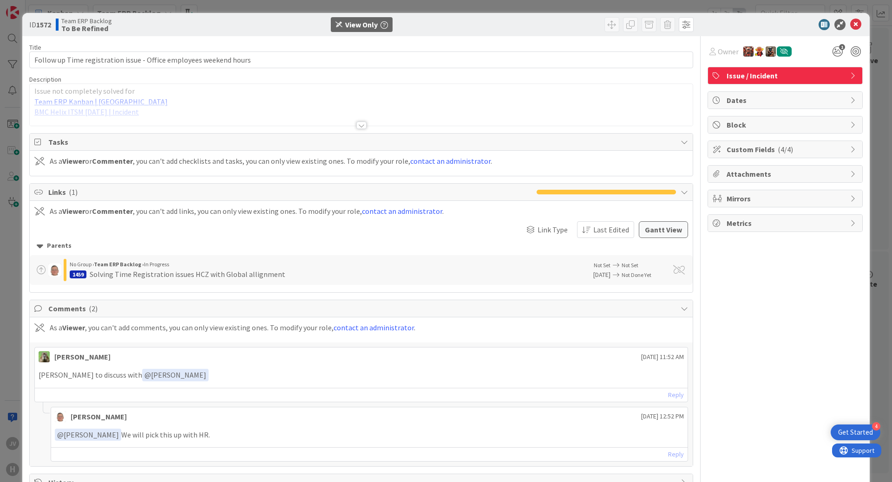
click at [363, 124] on div at bounding box center [361, 114] width 663 height 24
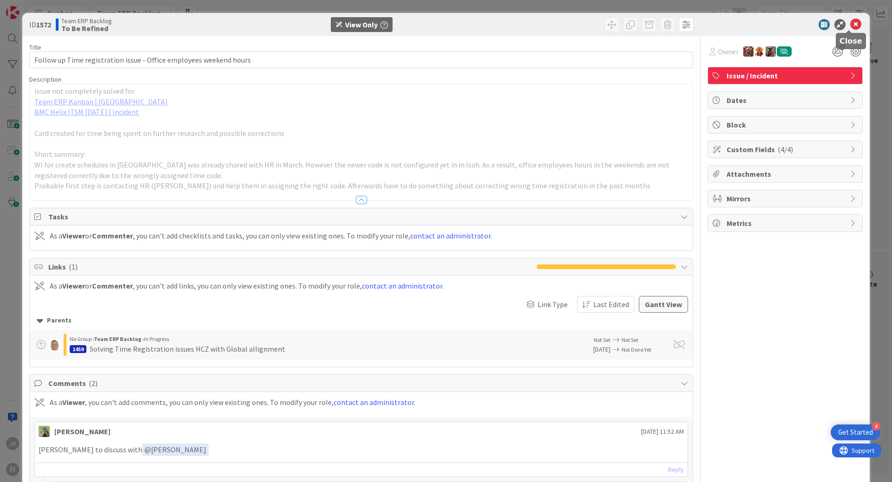
click at [850, 24] on icon at bounding box center [855, 24] width 11 height 11
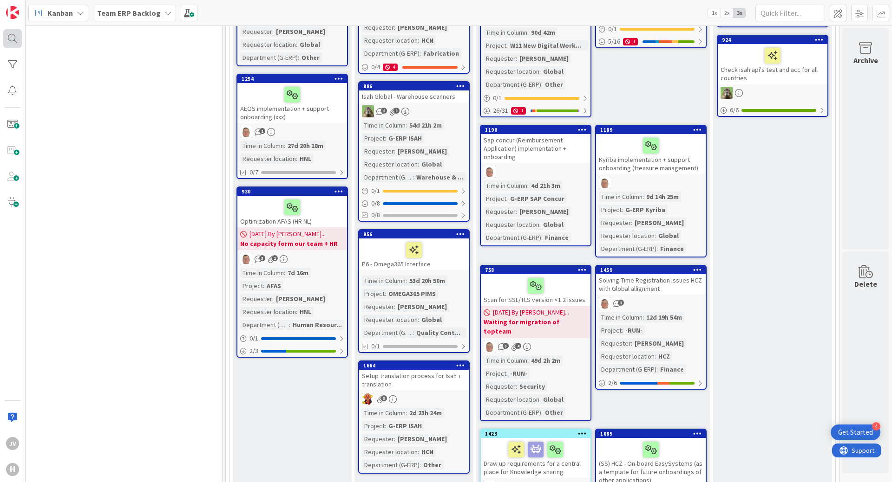
click at [10, 39] on div at bounding box center [12, 38] width 19 height 19
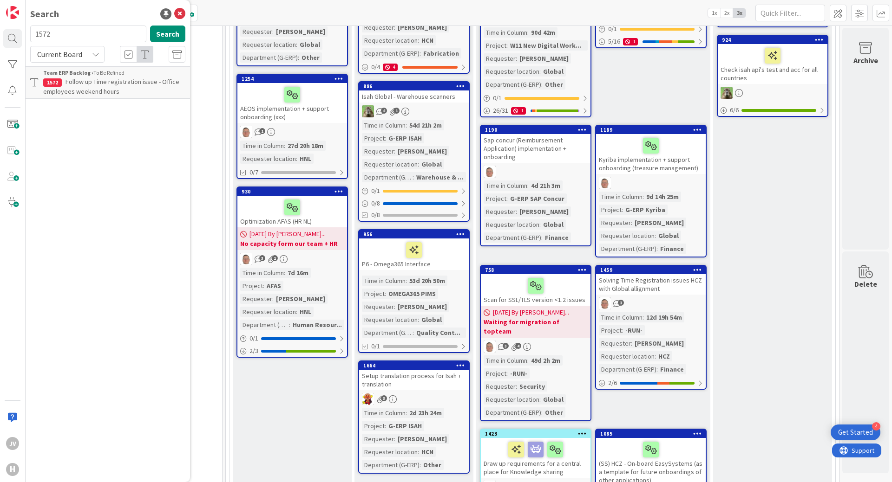
drag, startPoint x: 71, startPoint y: 40, endPoint x: 34, endPoint y: 40, distance: 36.7
click at [34, 40] on input "1572" at bounding box center [88, 34] width 116 height 17
type input "1427"
click at [167, 33] on button "Search" at bounding box center [167, 34] width 35 height 17
click at [139, 76] on div "Team ERP Backlog › BFG Shared Service" at bounding box center [114, 73] width 142 height 8
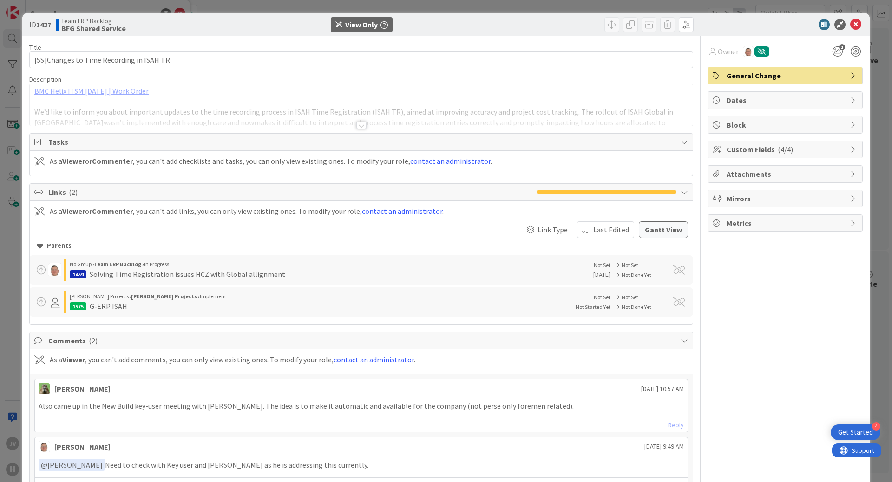
click at [357, 125] on div at bounding box center [361, 125] width 10 height 7
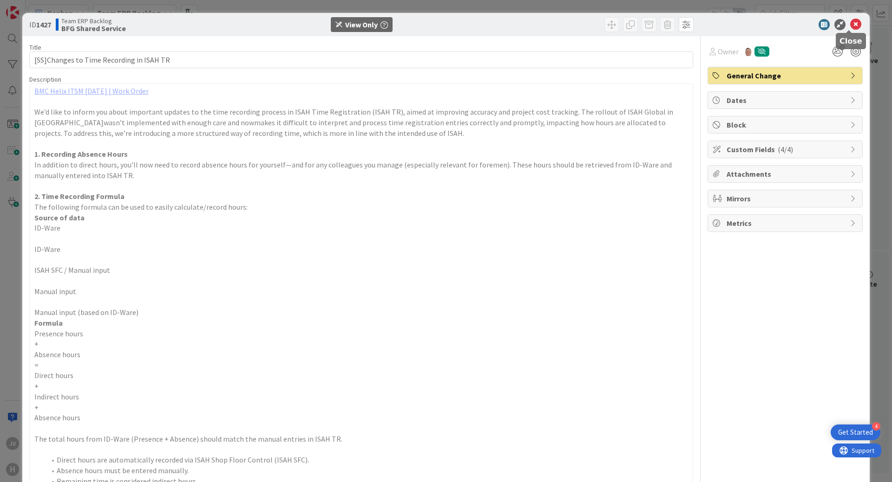
click at [850, 23] on icon at bounding box center [855, 24] width 11 height 11
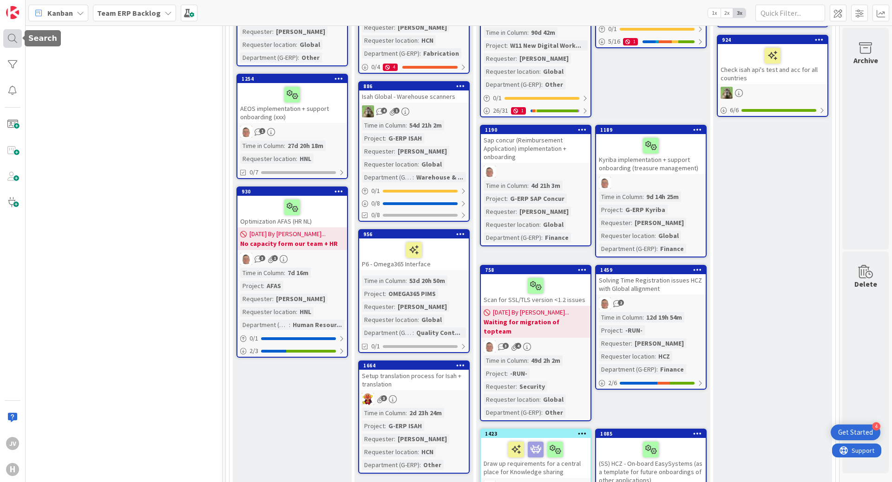
click at [11, 43] on div at bounding box center [12, 38] width 19 height 19
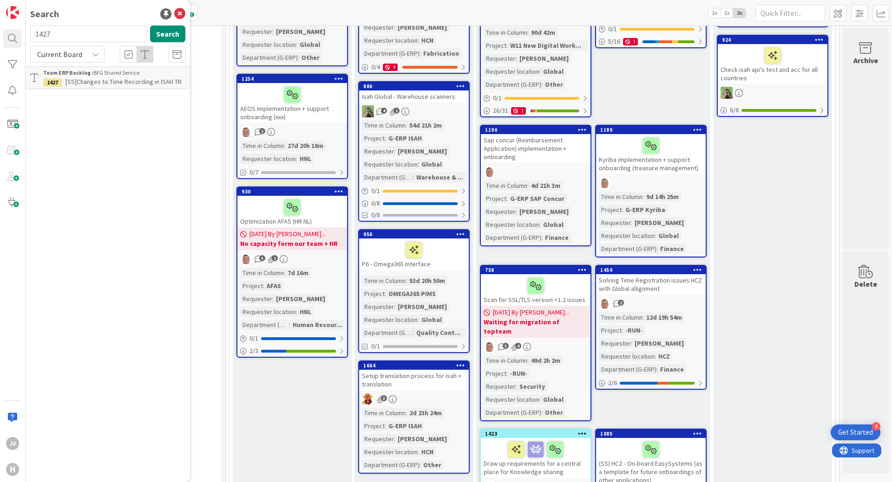
drag, startPoint x: 36, startPoint y: 39, endPoint x: 29, endPoint y: 39, distance: 7.0
click at [29, 39] on div "1427 Search" at bounding box center [108, 36] width 166 height 20
type input "1478"
click at [166, 33] on button "Search" at bounding box center [167, 34] width 35 height 17
click at [87, 82] on span "SS Global Time Registration issues volved by implementing CD_046" at bounding box center [112, 87] width 139 height 18
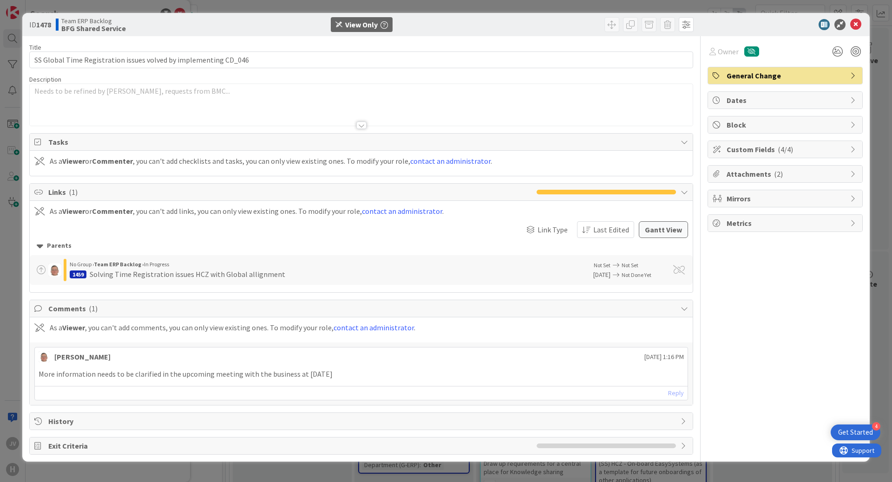
click at [362, 125] on div at bounding box center [361, 125] width 10 height 7
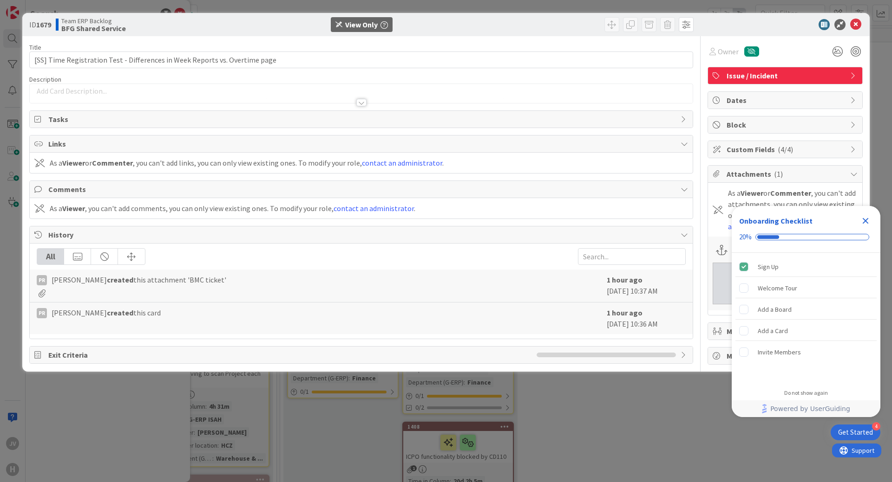
click at [865, 222] on icon "Close Checklist" at bounding box center [865, 221] width 6 height 6
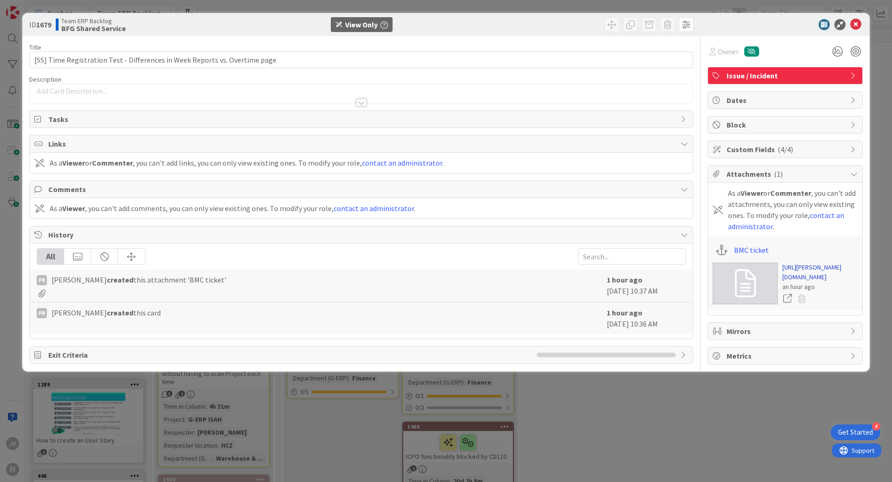
click at [808, 277] on link "[URL][PERSON_NAME][DOMAIN_NAME]" at bounding box center [819, 273] width 75 height 20
click at [365, 104] on div at bounding box center [361, 102] width 10 height 7
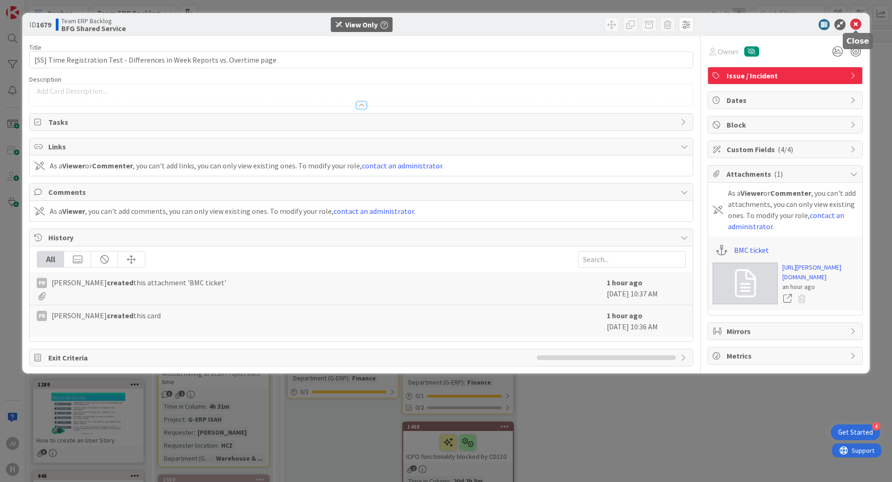
click at [854, 26] on icon at bounding box center [855, 24] width 11 height 11
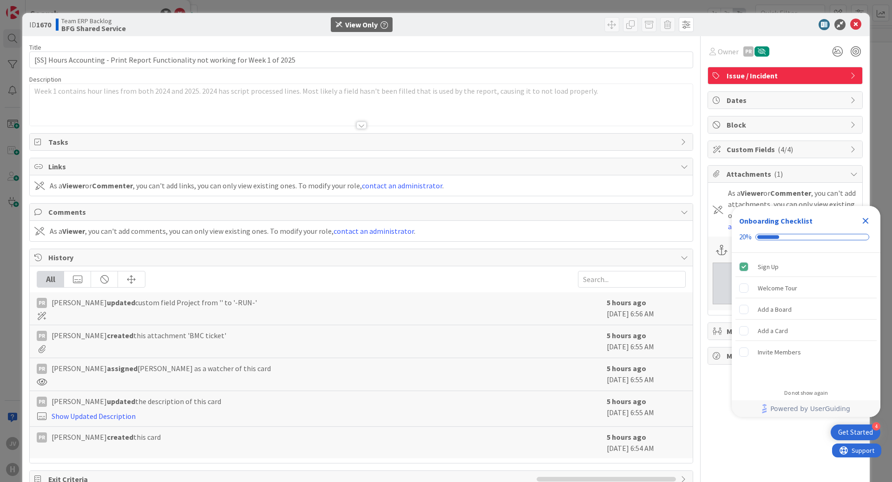
click at [867, 220] on icon "Close Checklist" at bounding box center [865, 220] width 11 height 11
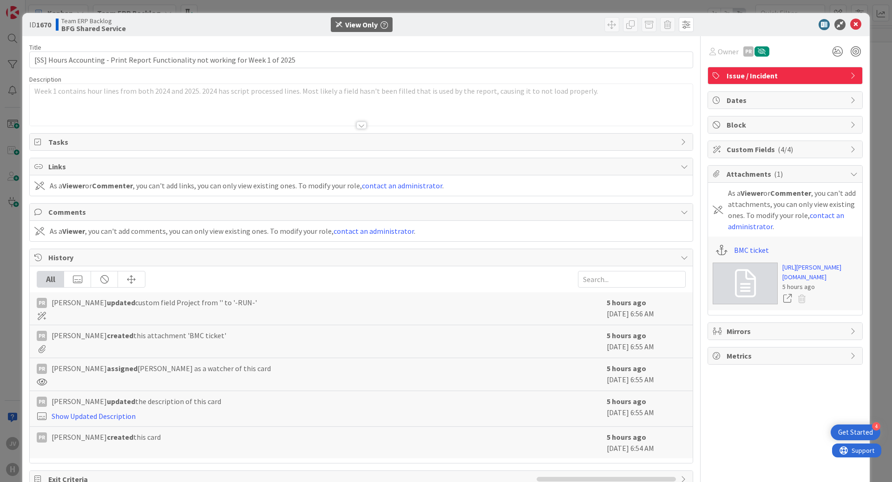
scroll to position [26, 0]
